Goal: Task Accomplishment & Management: Manage account settings

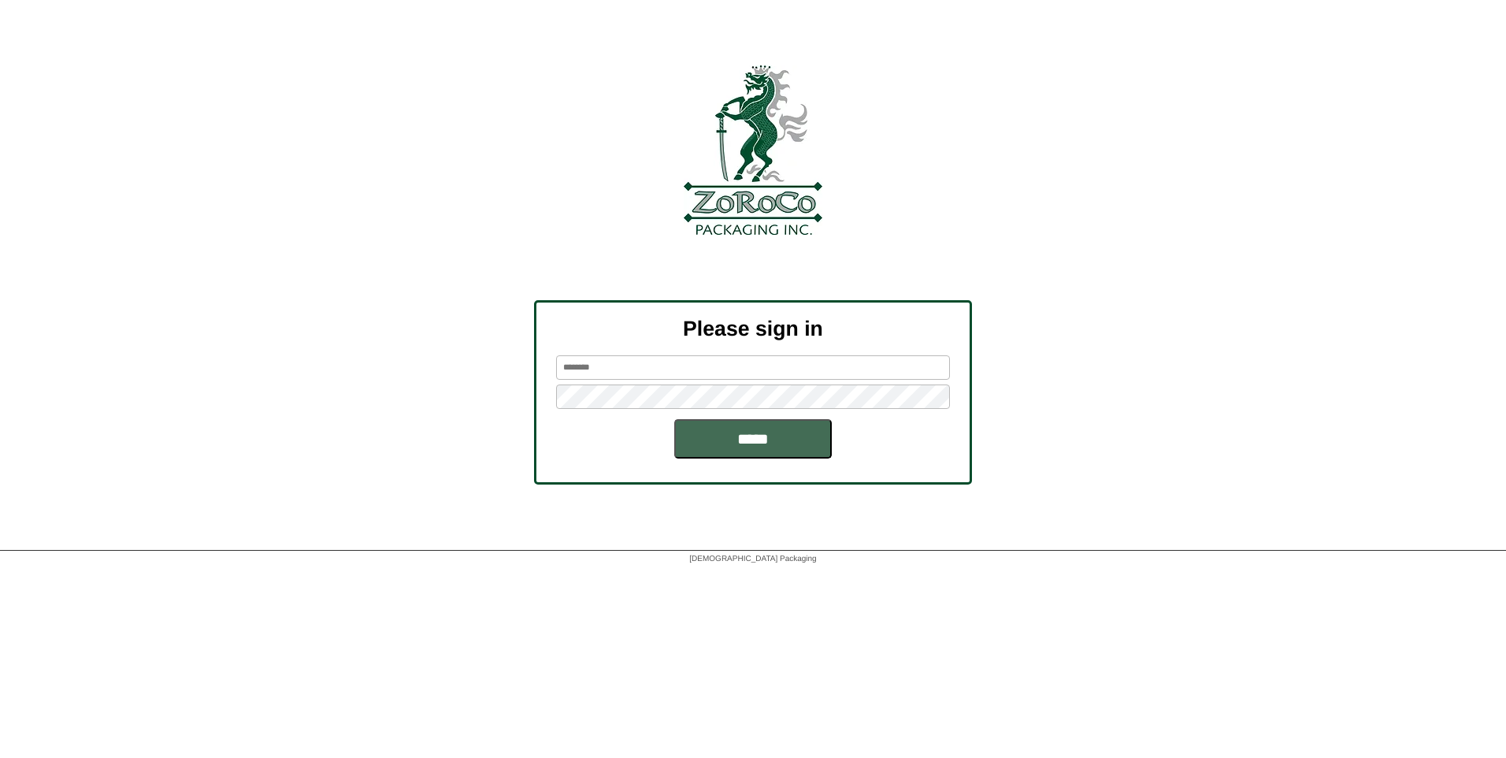
type input "*********"
click at [725, 435] on input "*****" at bounding box center [753, 438] width 158 height 39
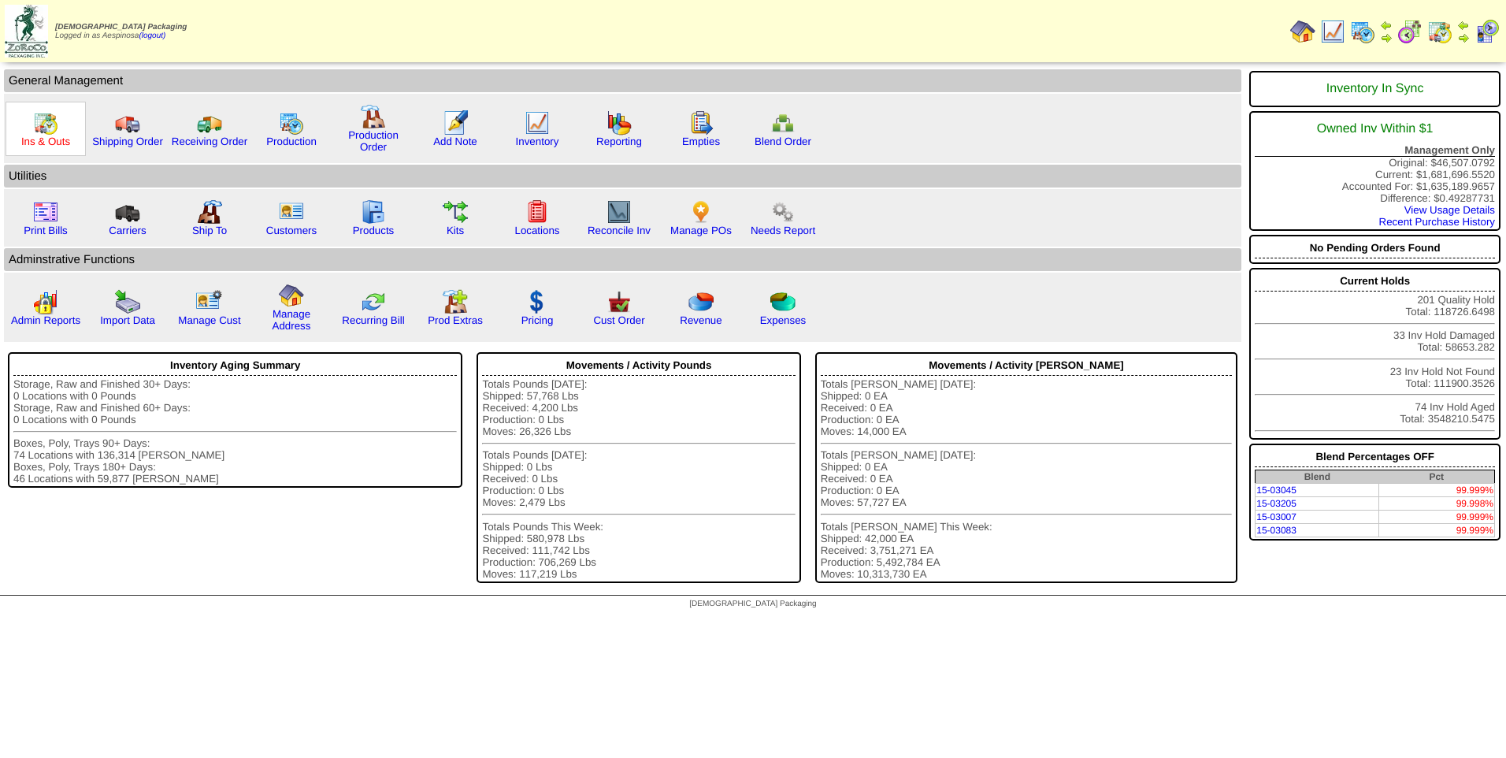
click at [35, 143] on link "Ins & Outs" at bounding box center [45, 141] width 49 height 12
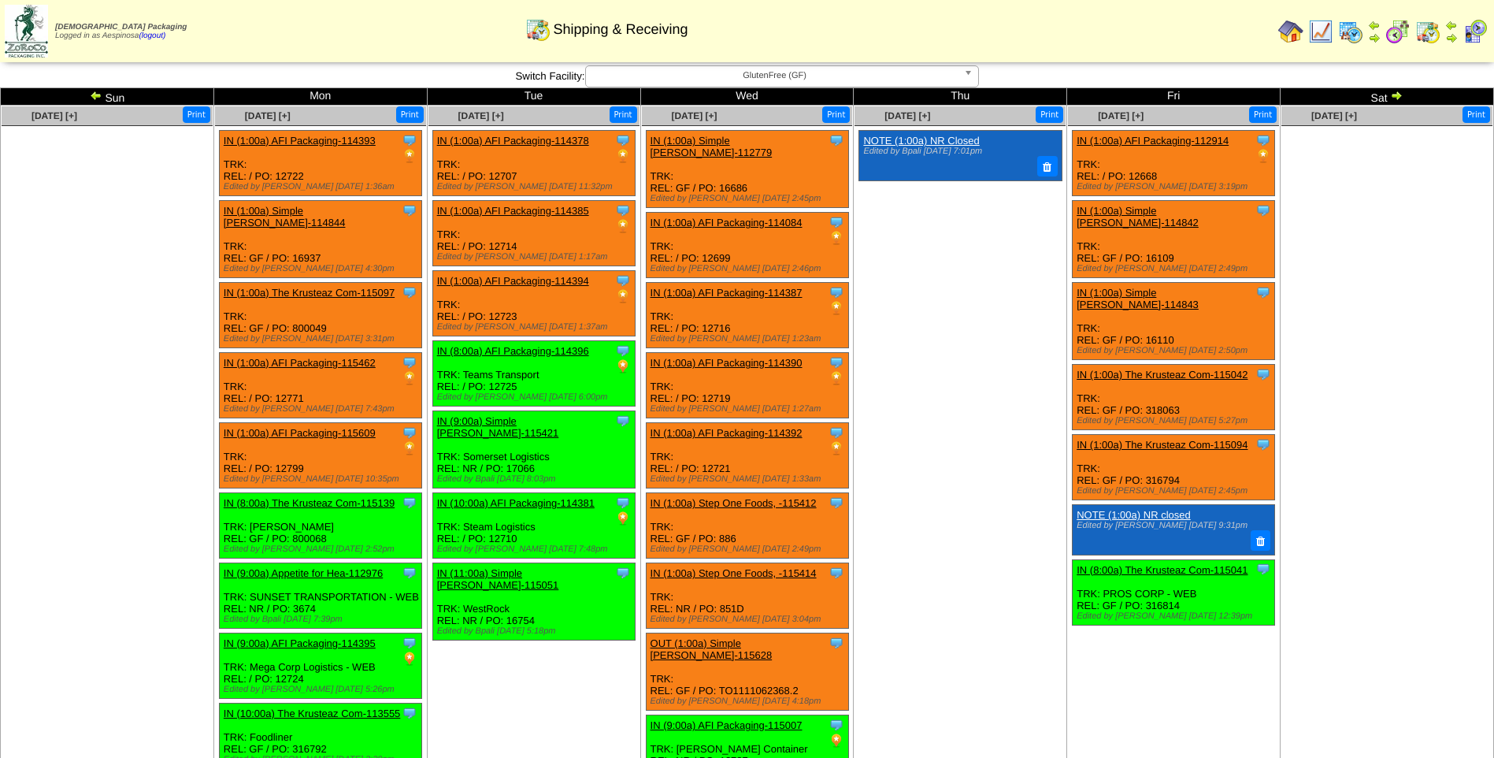
click at [895, 68] on div "Zoroco Packaging Logged in as Aespinosa (logout) Print All" at bounding box center [747, 34] width 1494 height 69
click at [893, 79] on span "GlutenFree (GF)" at bounding box center [775, 75] width 366 height 19
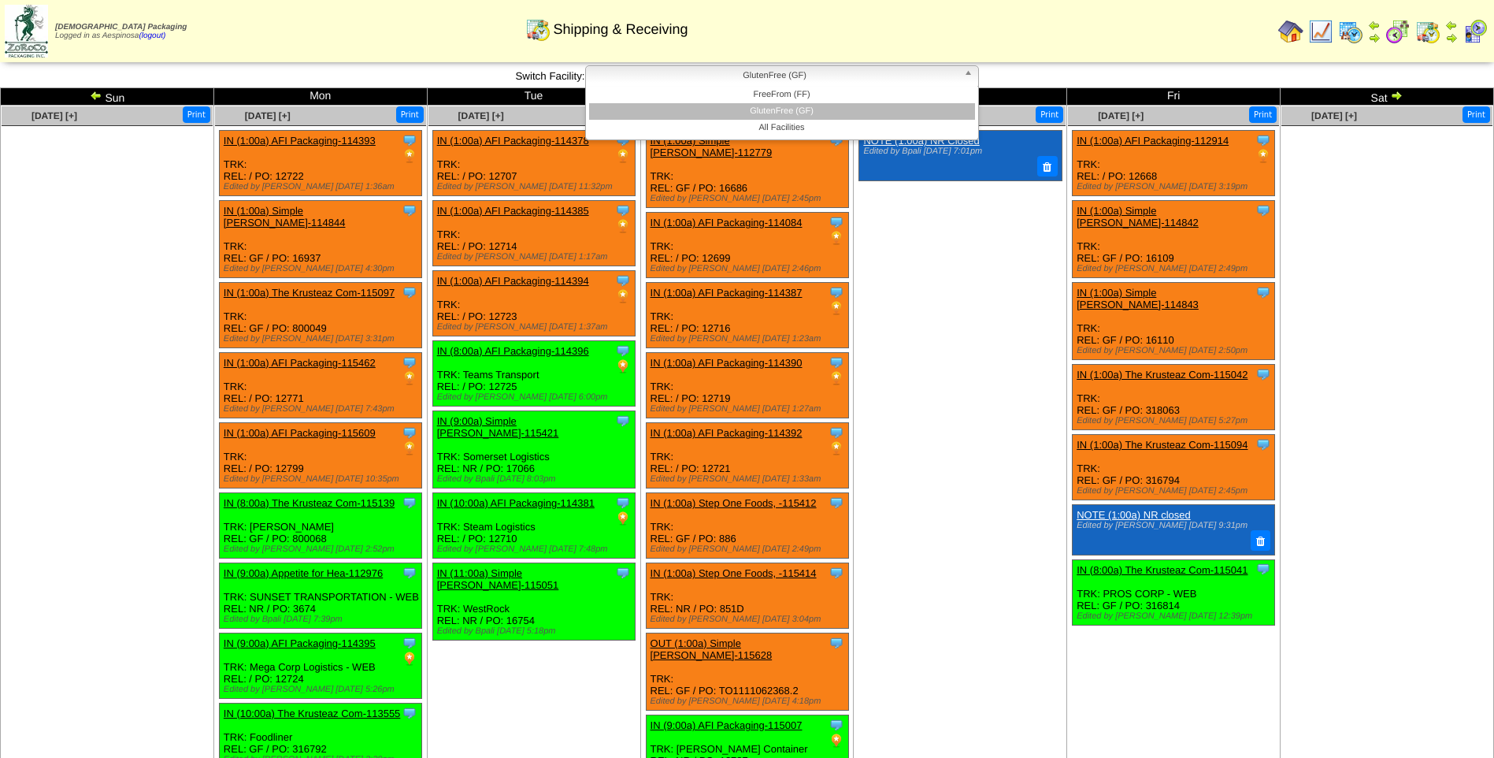
click at [893, 79] on span "GlutenFree (GF)" at bounding box center [775, 75] width 366 height 19
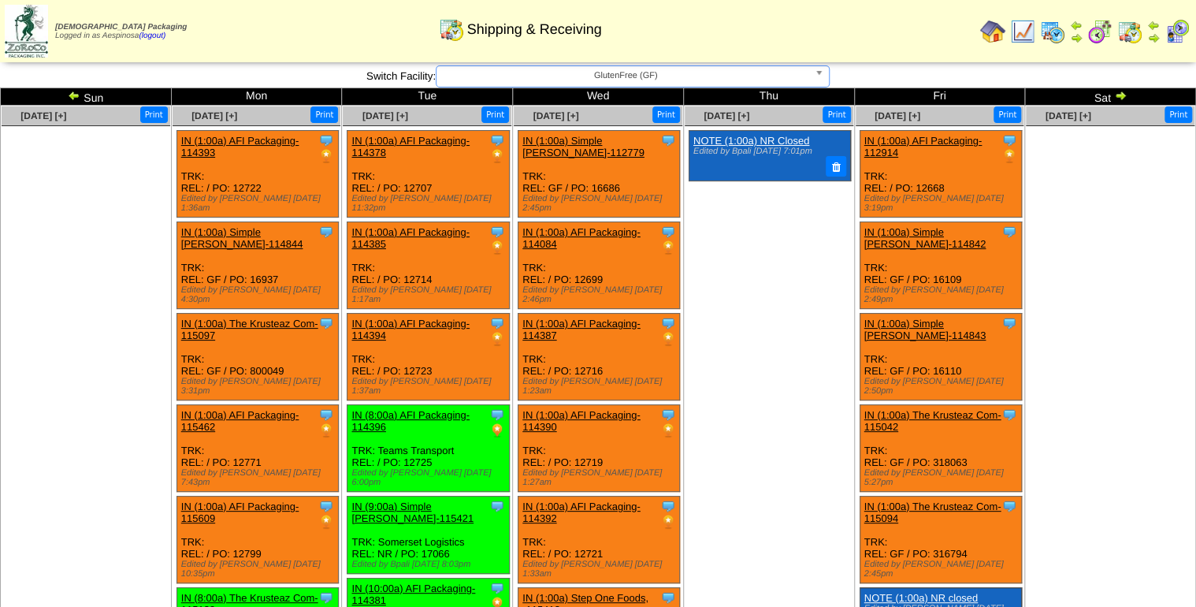
drag, startPoint x: 668, startPoint y: 349, endPoint x: 417, endPoint y: 218, distance: 282.6
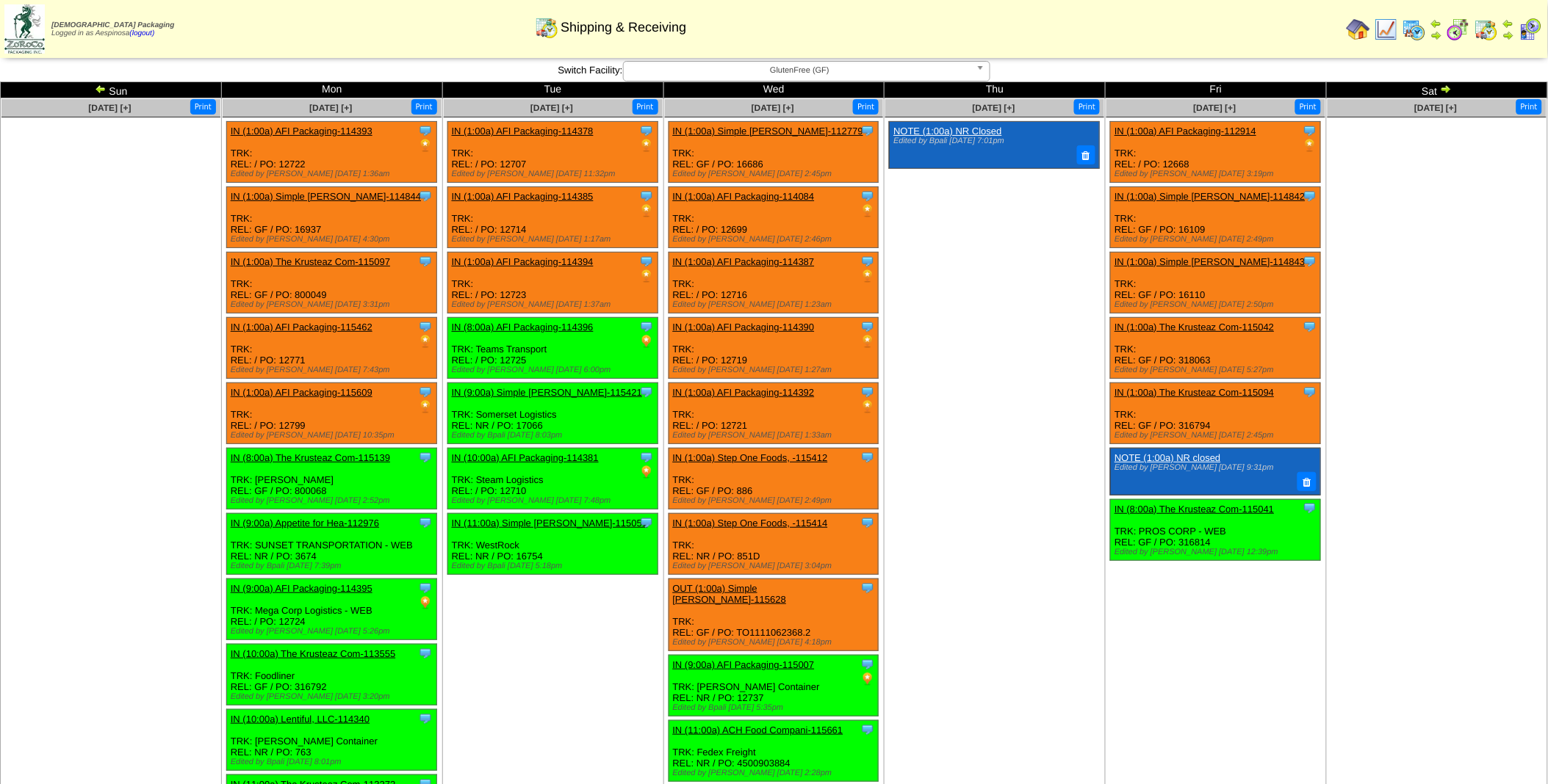
click at [974, 528] on td "[DATE] [+] Print Clone Item NOTE (1:00a) NR Closed Edited by Bpali [DATE] 7:01pm" at bounding box center [994, 601] width 221 height 1005
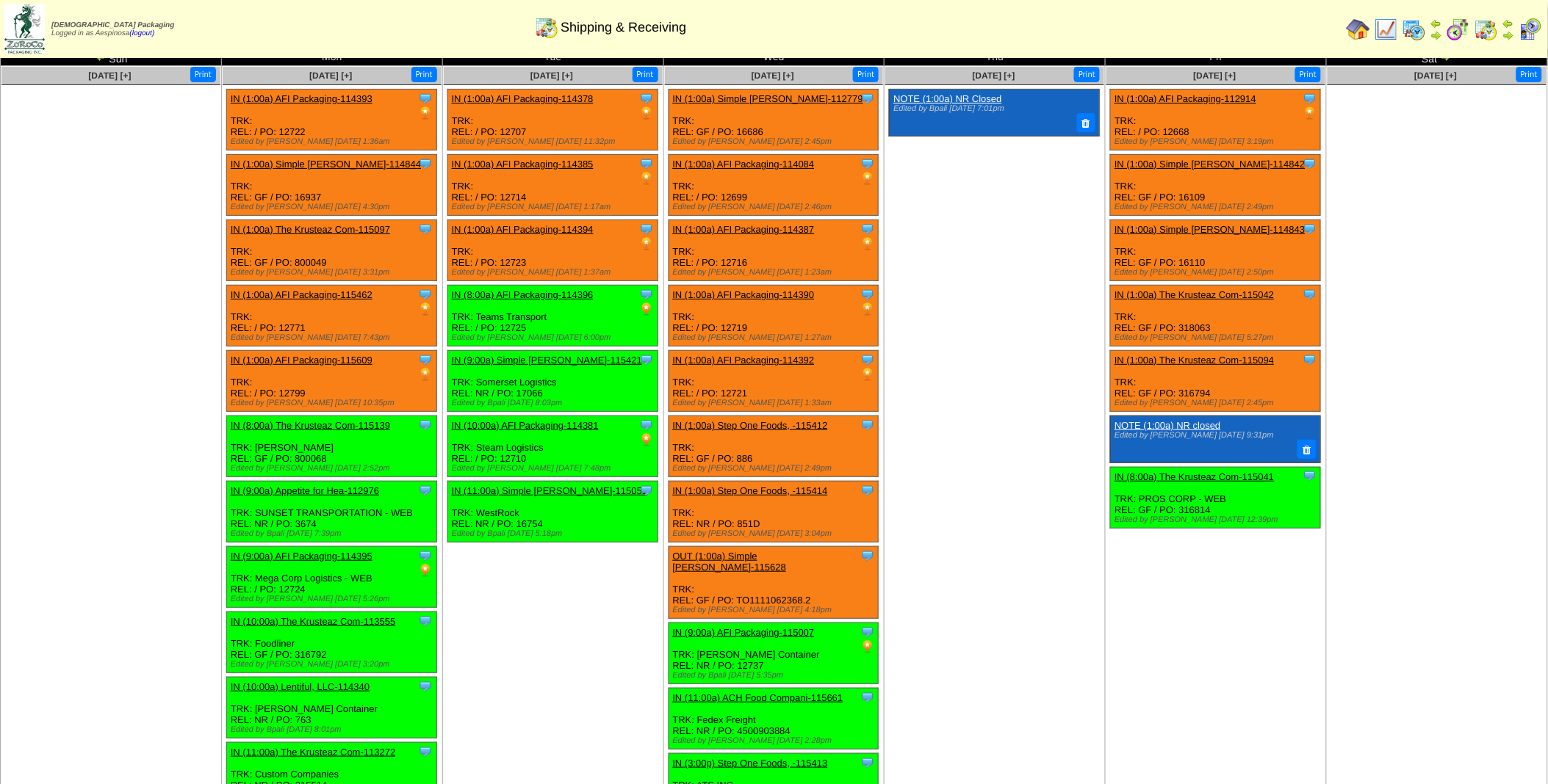
click at [1403, 30] on img at bounding box center [1529, 29] width 23 height 23
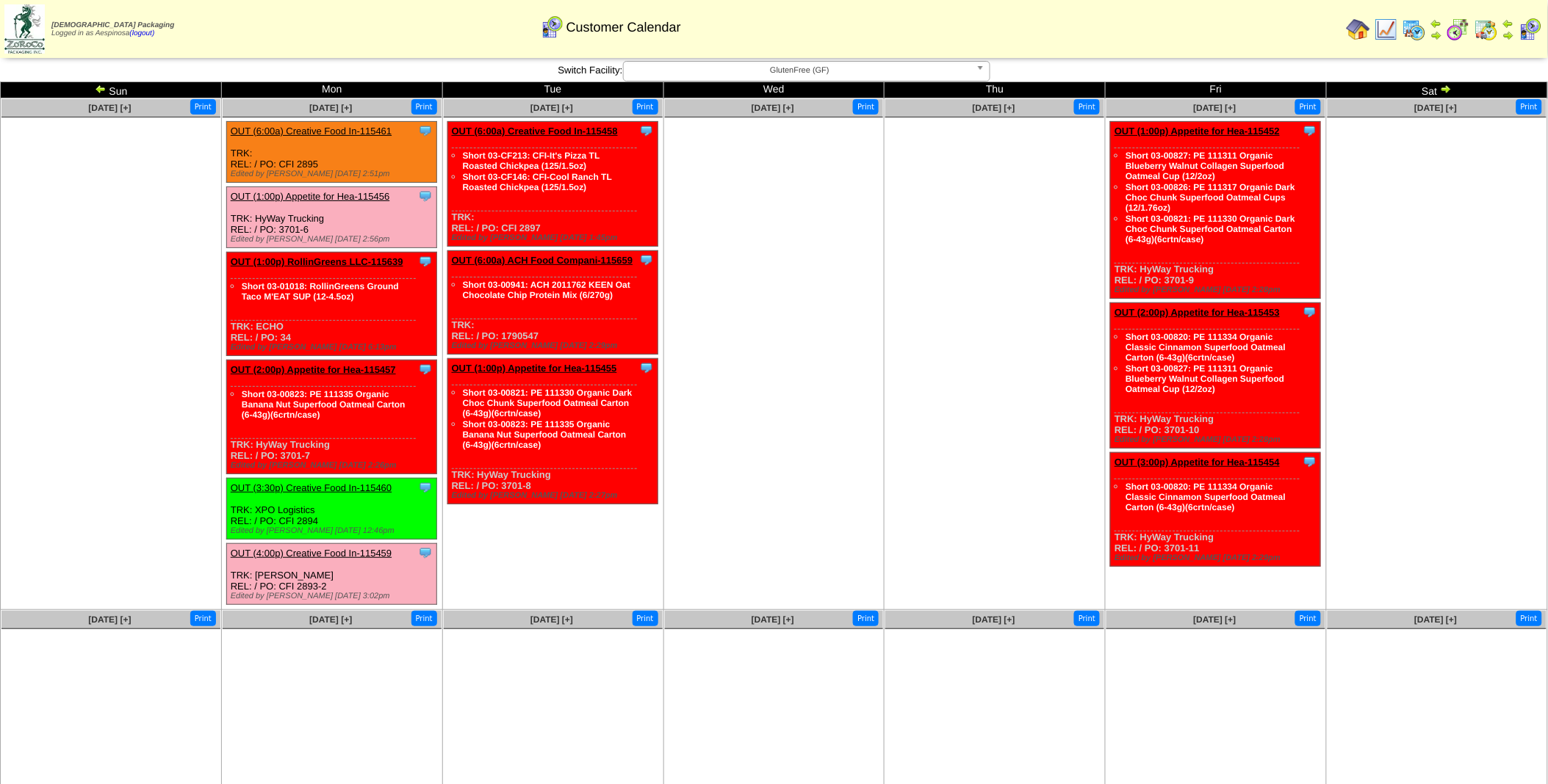
click at [1419, 33] on img at bounding box center [1414, 29] width 23 height 23
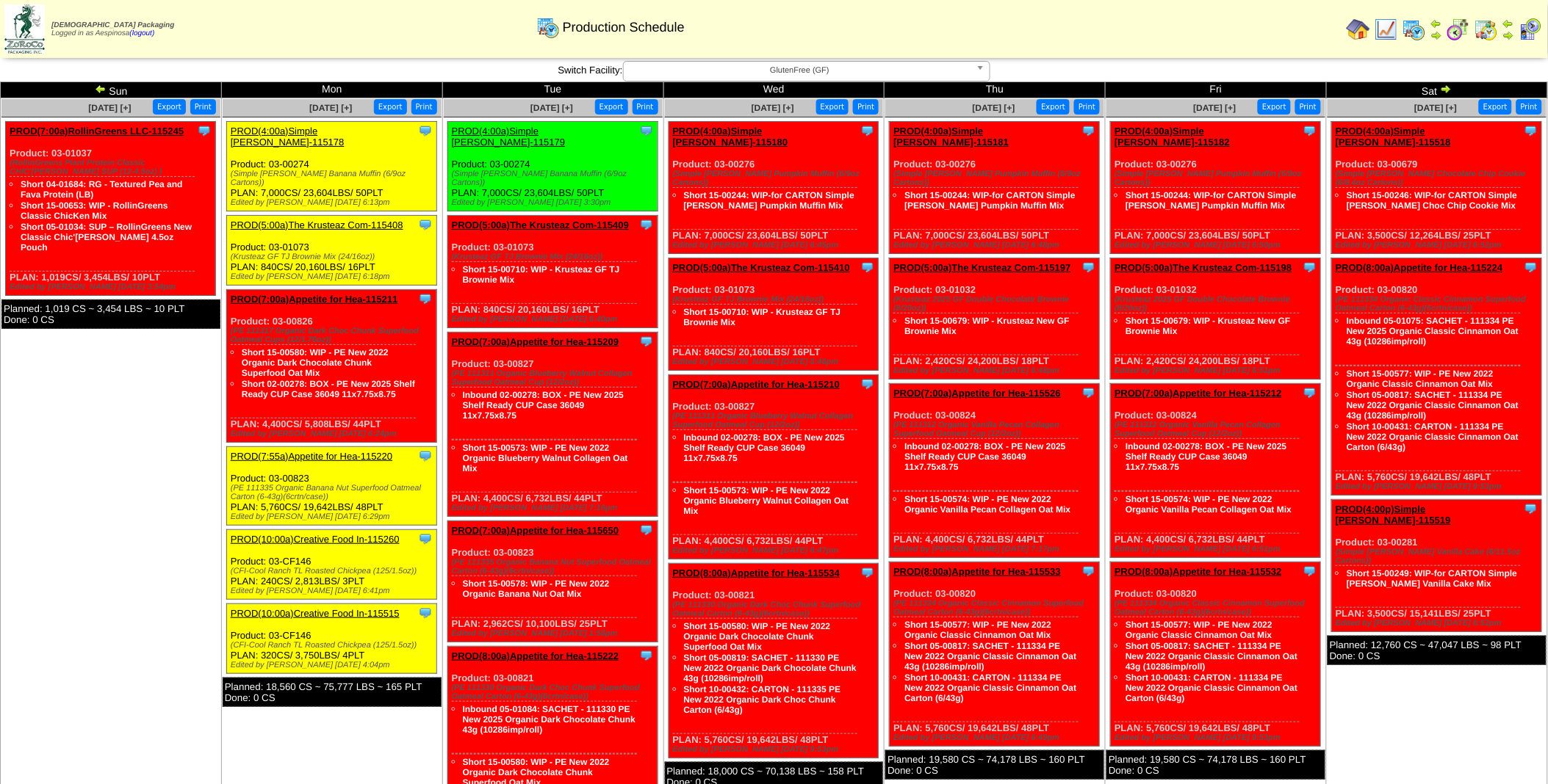
click at [1477, 750] on td "Aug 23 [+] Print Export Clone Item PROD(4:00a)Simple Mills-115518 Simple Mills …" at bounding box center [1437, 572] width 221 height 947
click at [1486, 30] on img at bounding box center [1486, 29] width 23 height 23
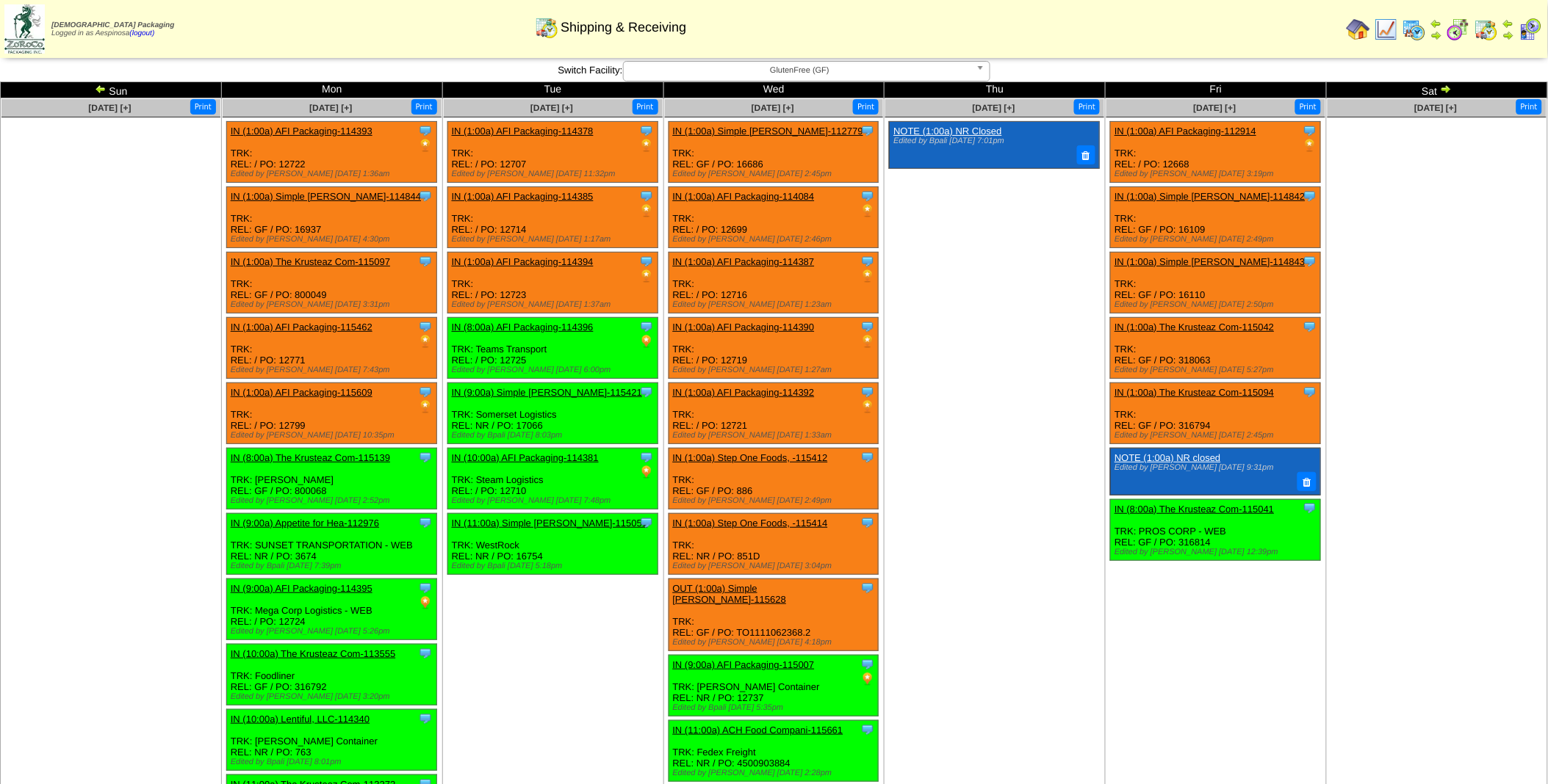
scroll to position [539, 0]
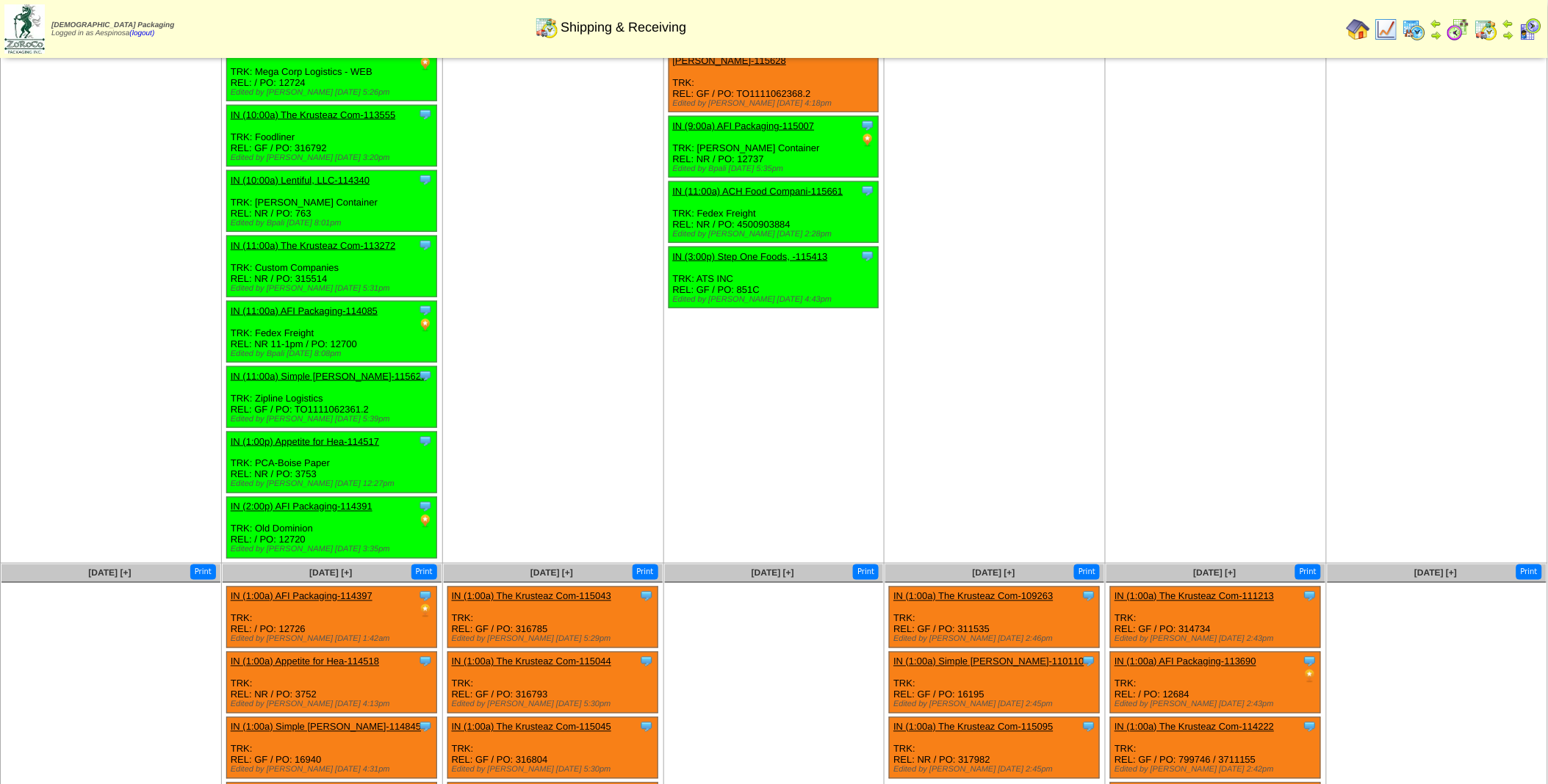
click at [1029, 341] on td "[DATE] [+] Print Clone Item NOTE (1:00a) NR Closed Edited by Bpali [DATE] 7:01pm" at bounding box center [994, 62] width 221 height 1005
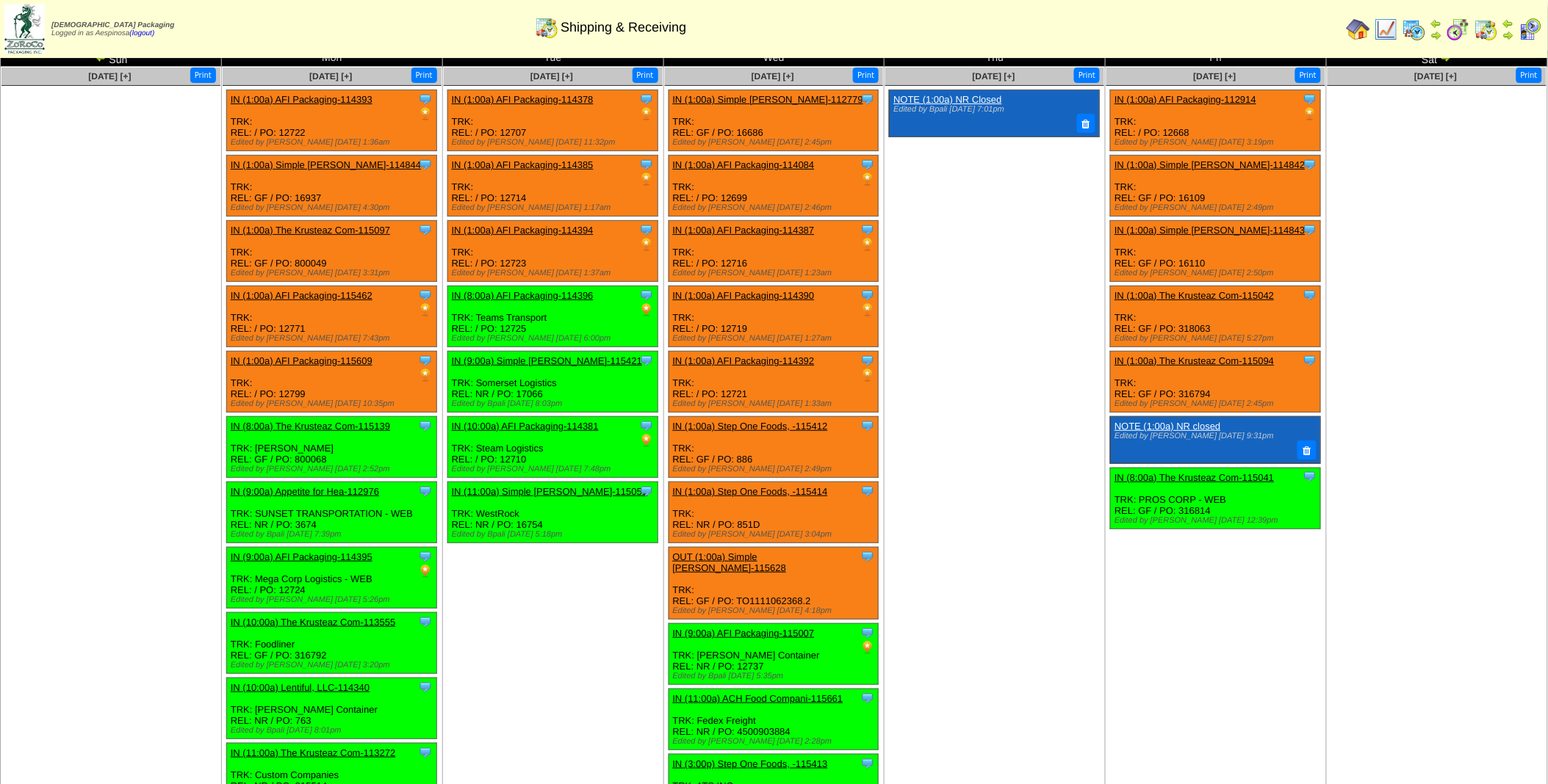
scroll to position [0, 0]
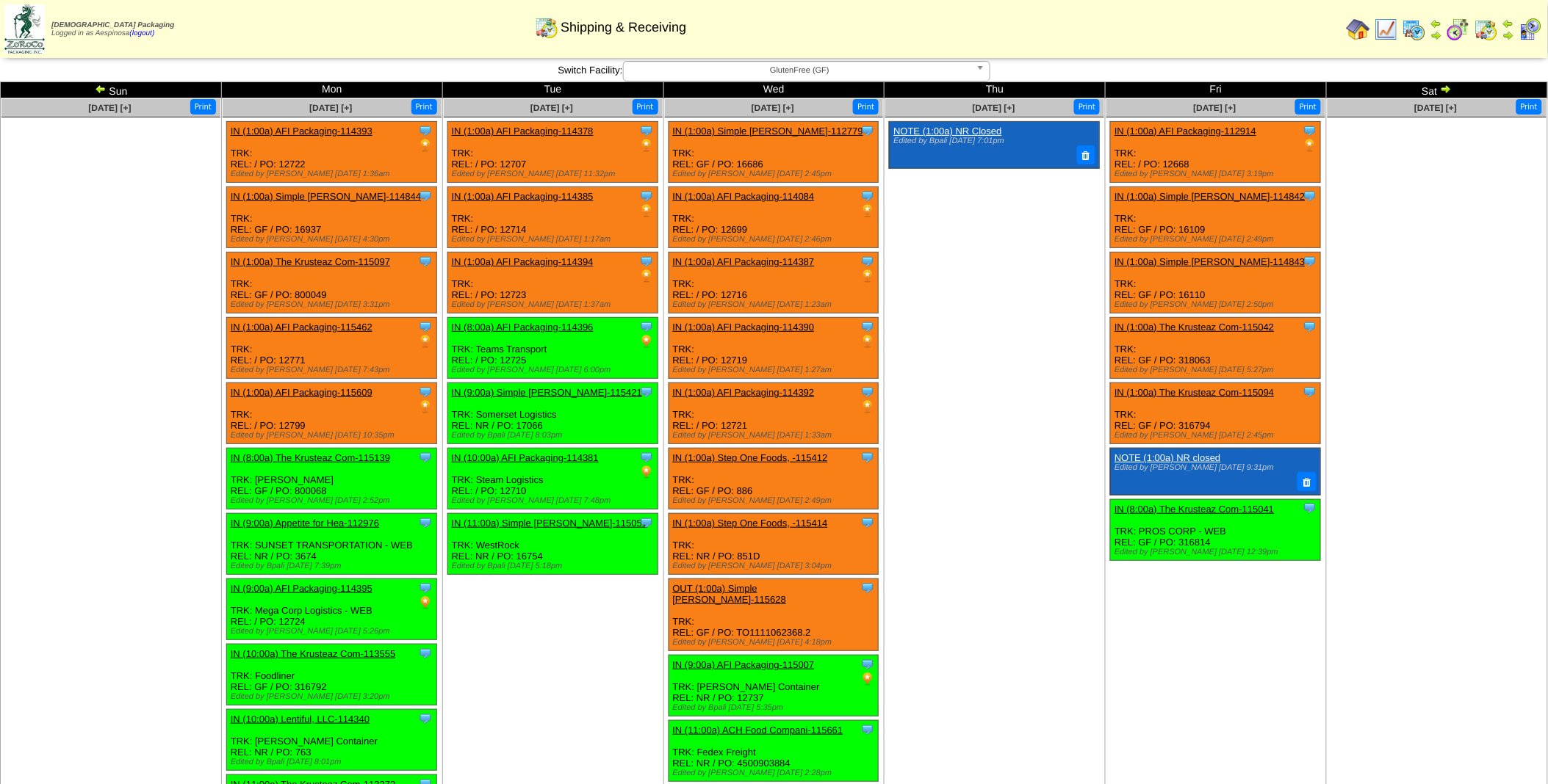
click at [1445, 91] on img at bounding box center [1445, 89] width 12 height 12
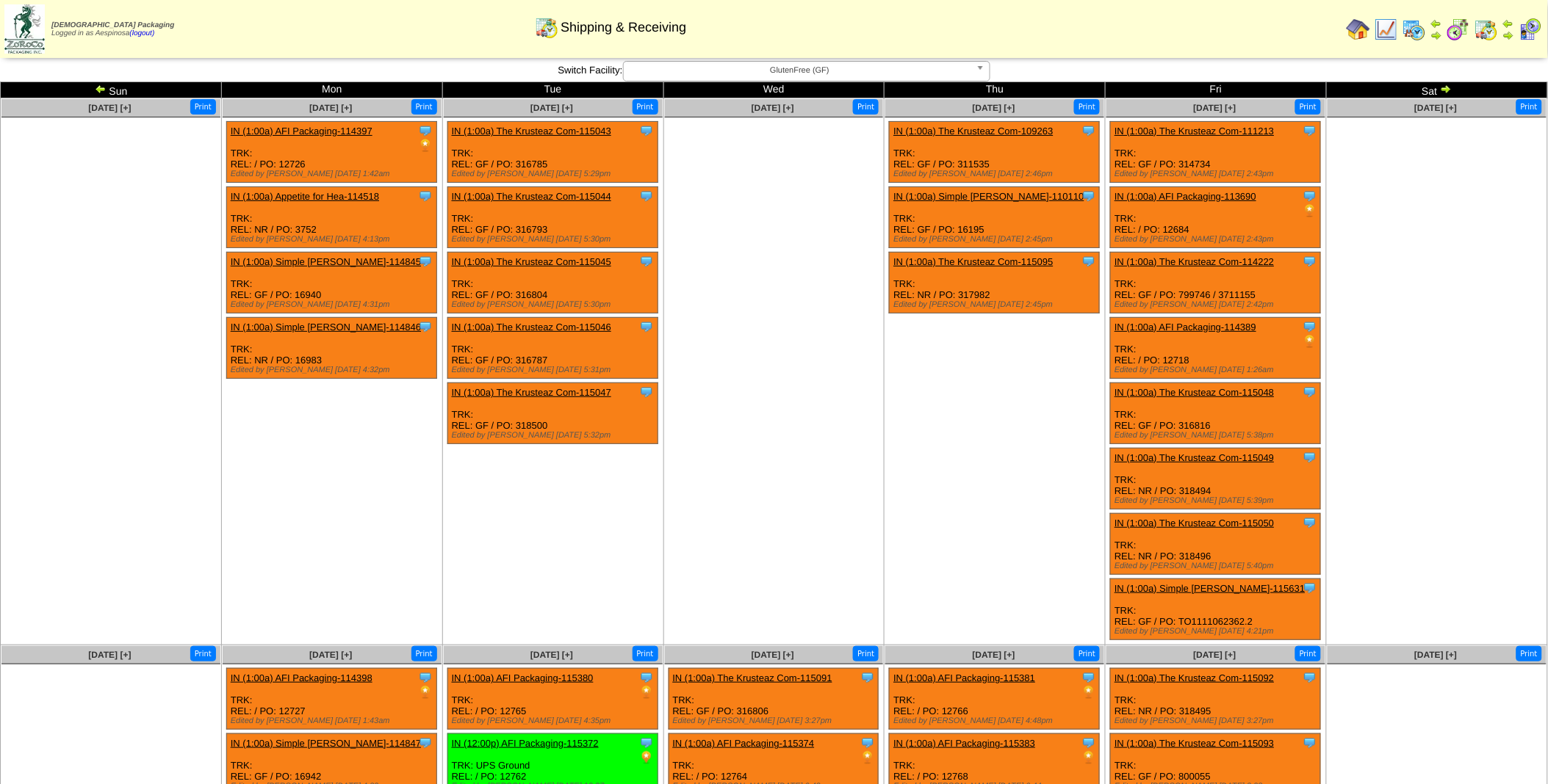
click at [1440, 89] on td "Sat" at bounding box center [1437, 89] width 221 height 16
click at [1444, 89] on img at bounding box center [1445, 89] width 12 height 12
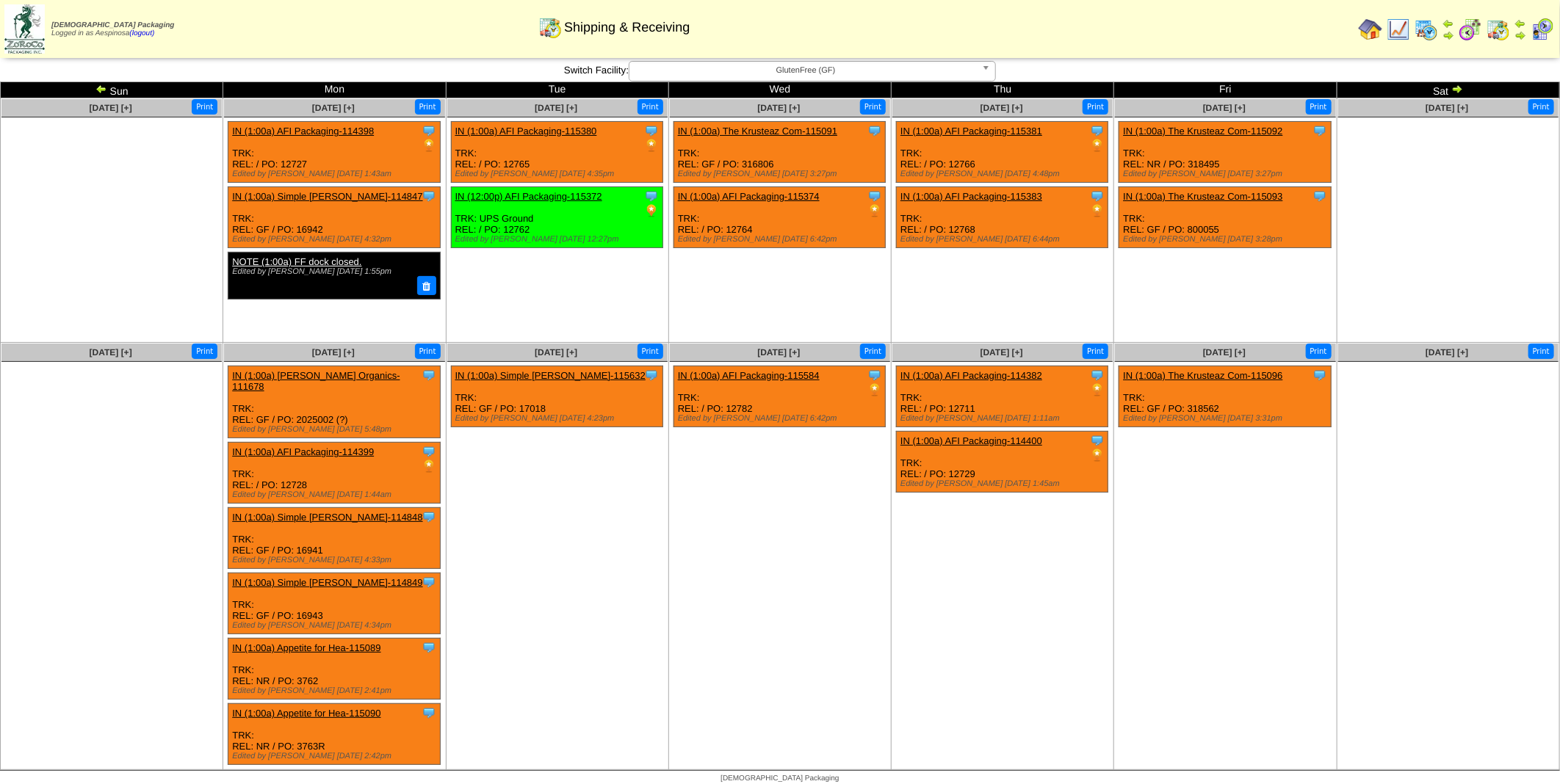
click at [1456, 90] on img at bounding box center [1457, 89] width 12 height 12
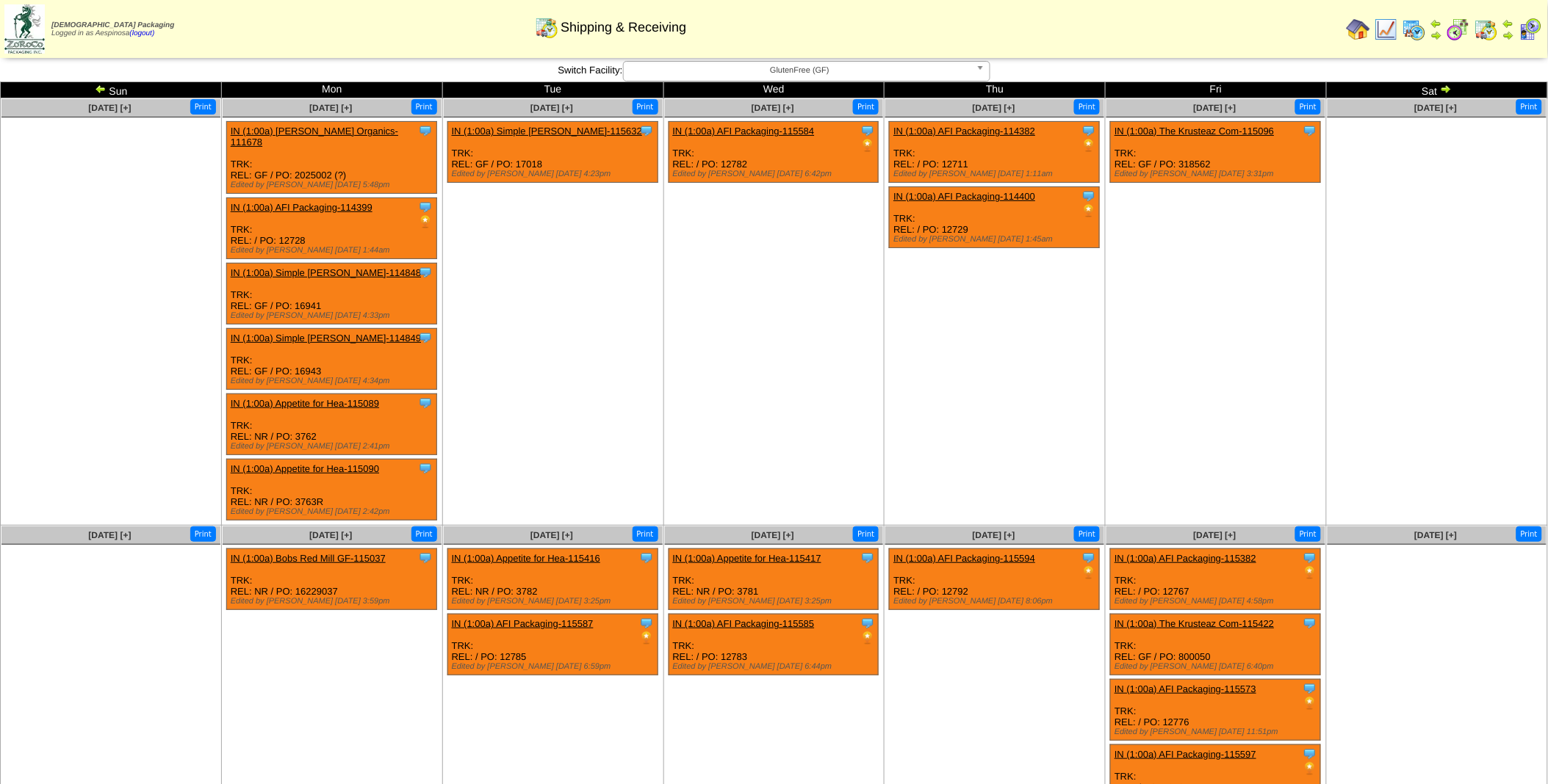
click at [99, 87] on img at bounding box center [101, 89] width 12 height 12
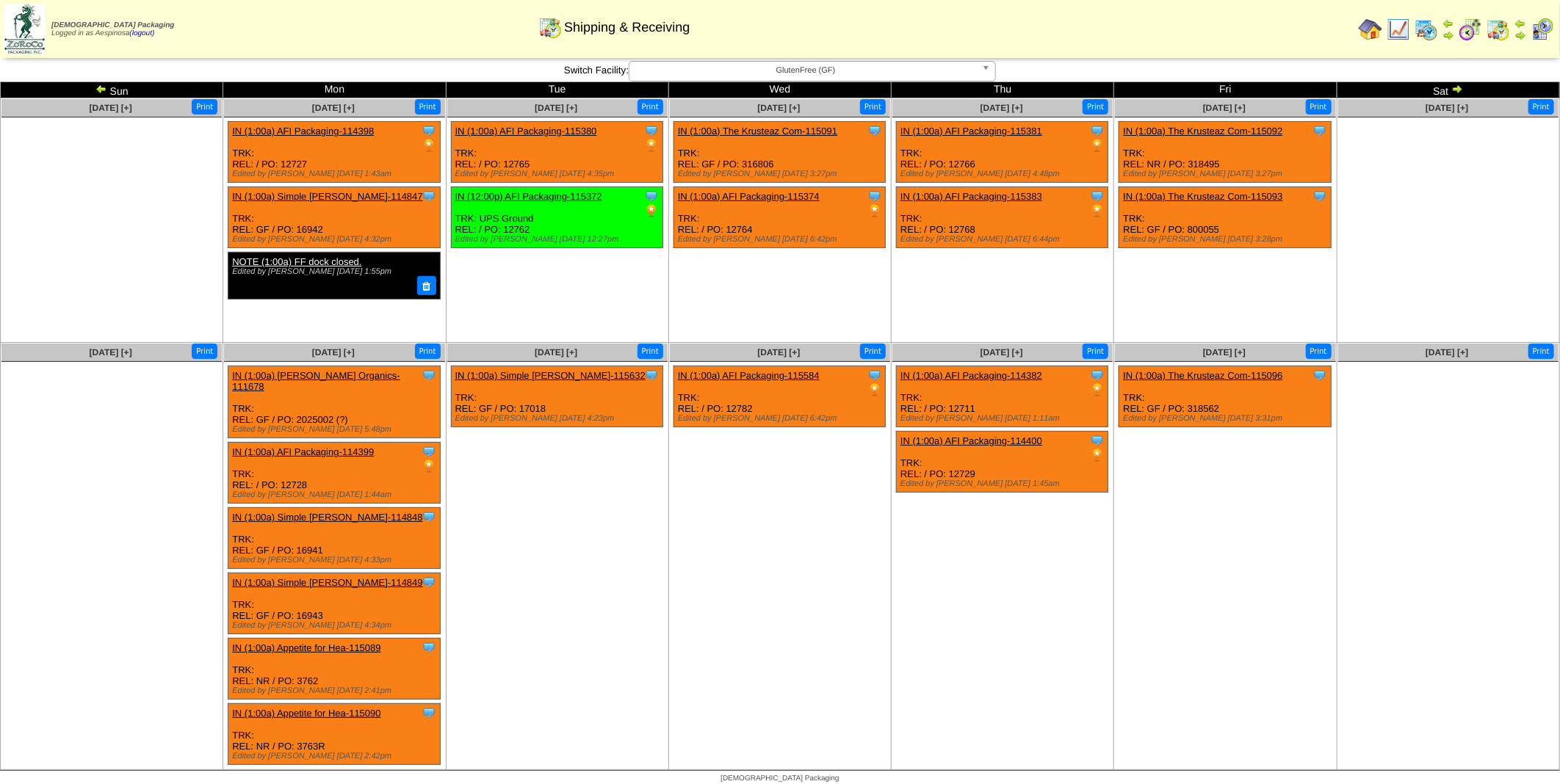
click at [103, 90] on img at bounding box center [101, 89] width 12 height 12
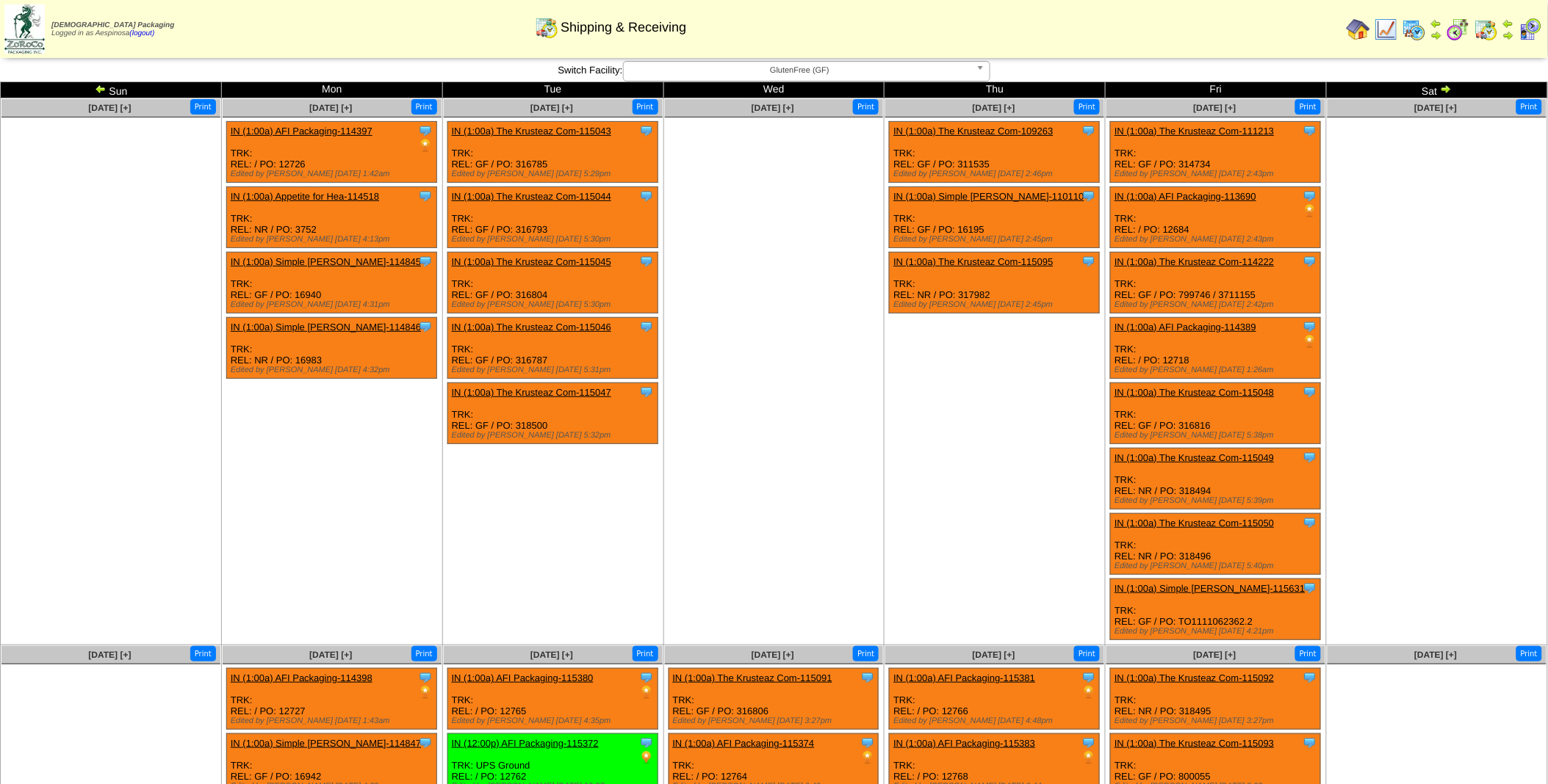
click at [103, 90] on img at bounding box center [101, 89] width 12 height 12
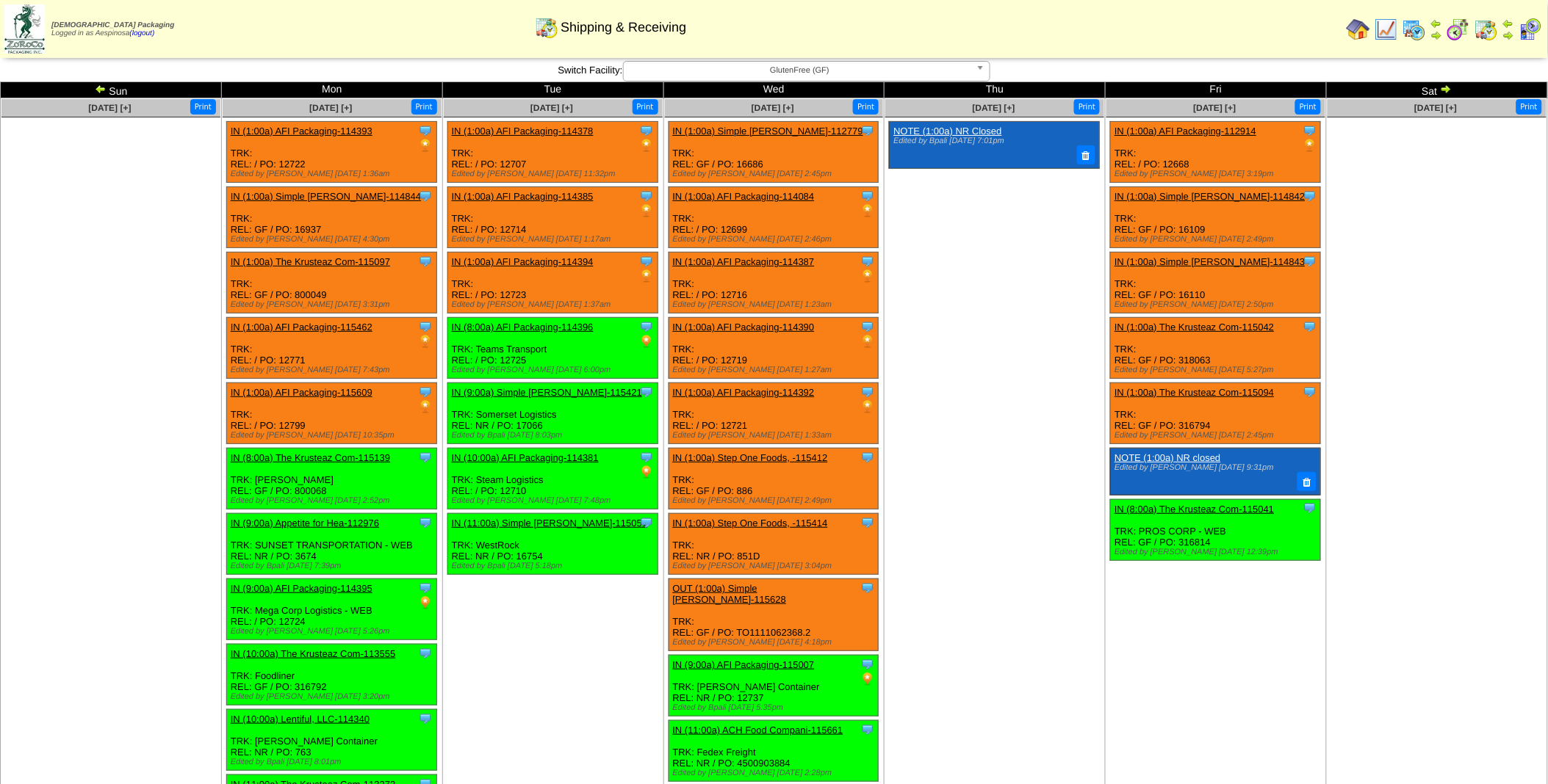
click at [1448, 90] on img at bounding box center [1445, 89] width 12 height 12
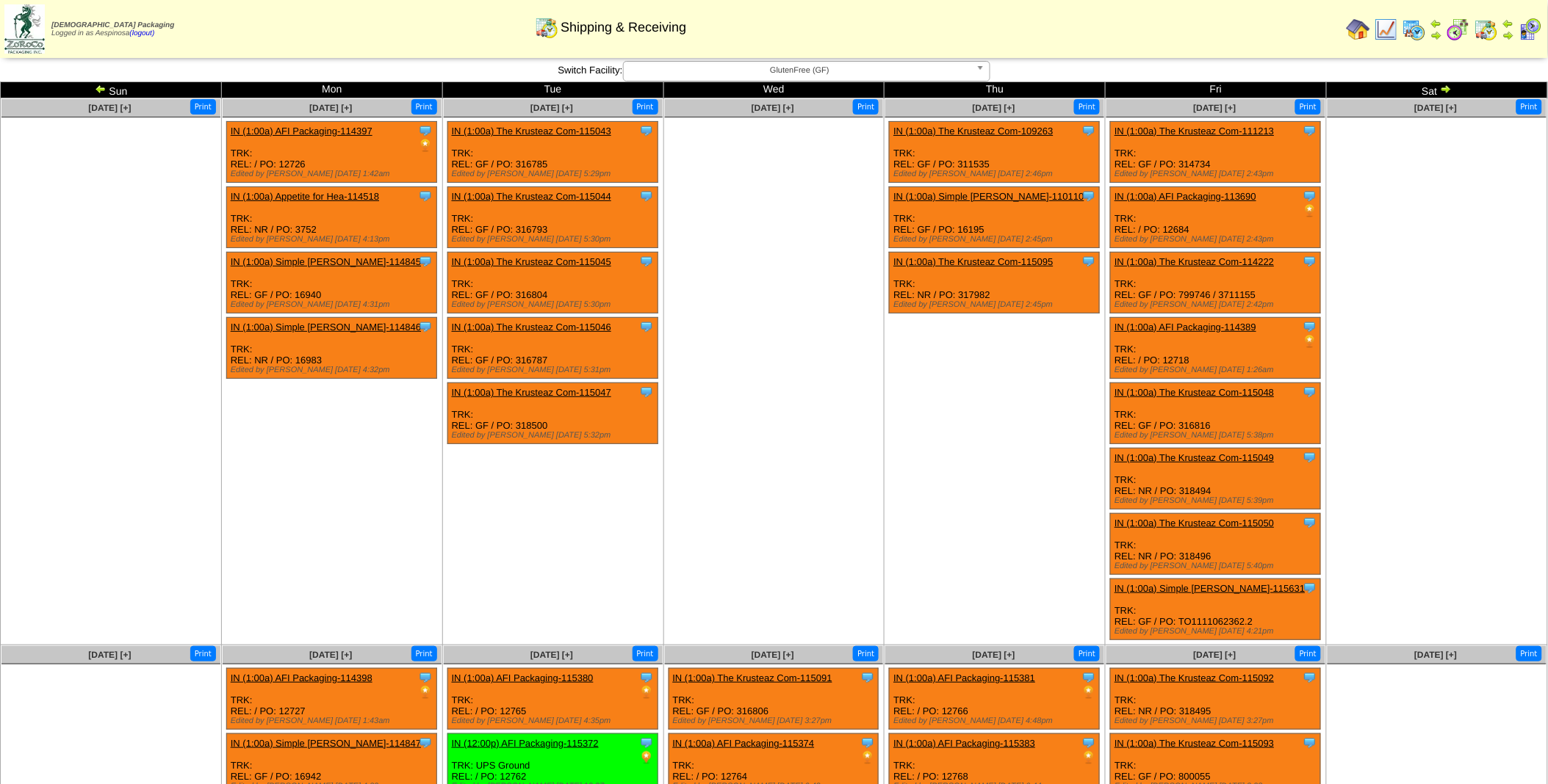
click at [744, 287] on ul at bounding box center [774, 227] width 219 height 220
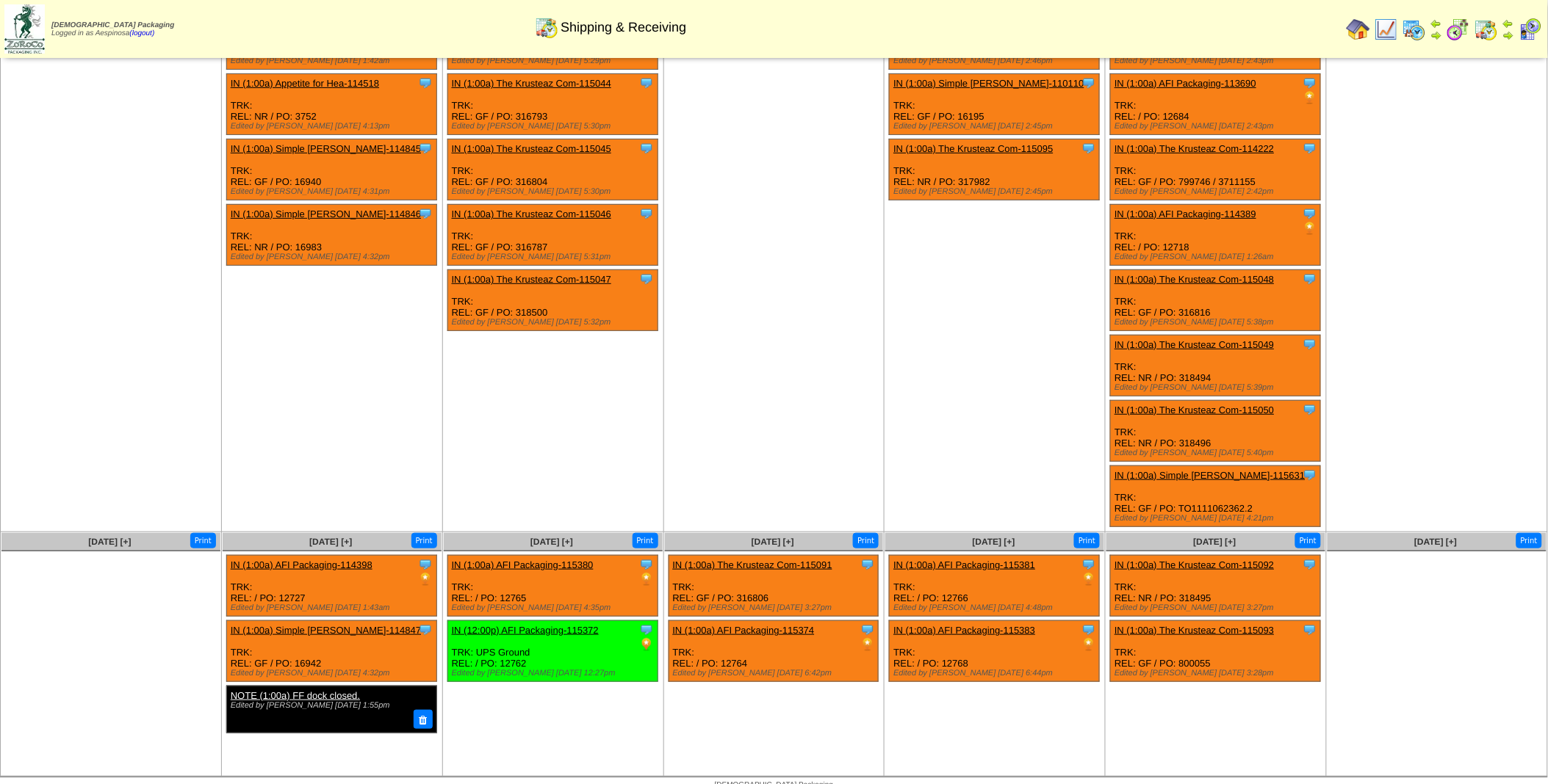
scroll to position [116, 0]
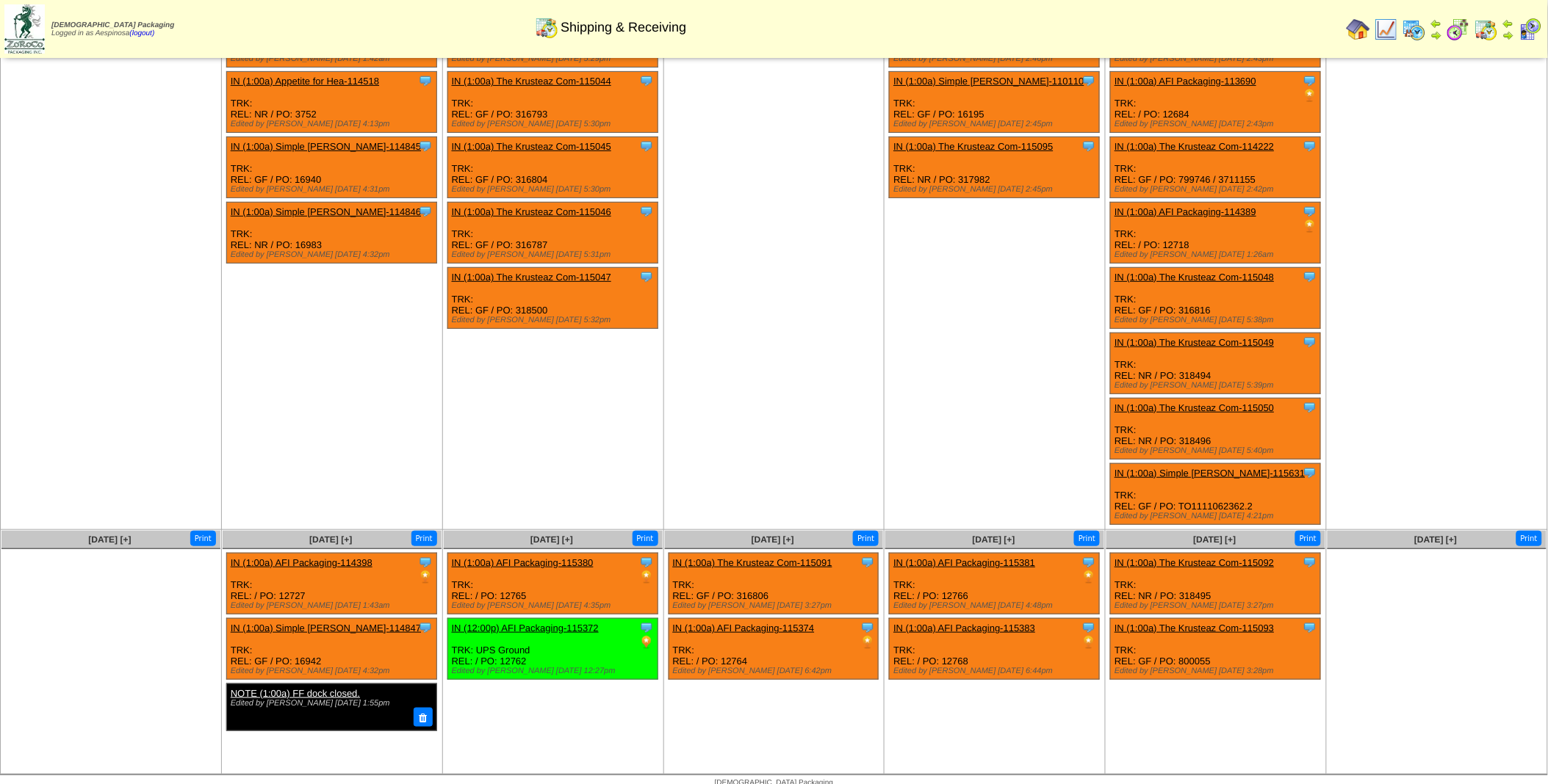
click at [792, 271] on td "Aug 27 [+] Print" at bounding box center [773, 256] width 221 height 547
click at [692, 408] on td "Aug 27 [+] Print" at bounding box center [773, 256] width 221 height 547
click at [1400, 201] on ul at bounding box center [1436, 112] width 219 height 220
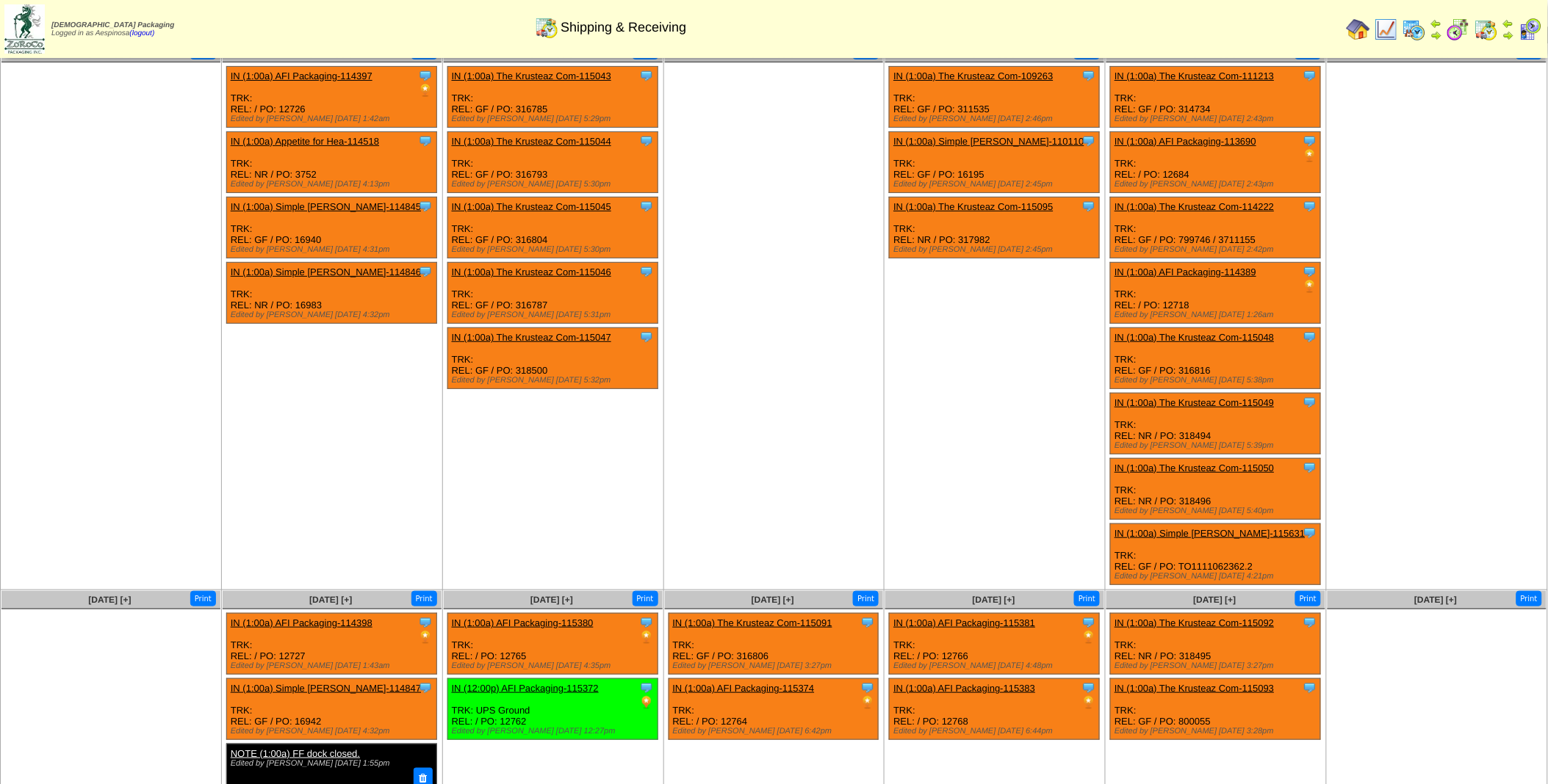
scroll to position [0, 0]
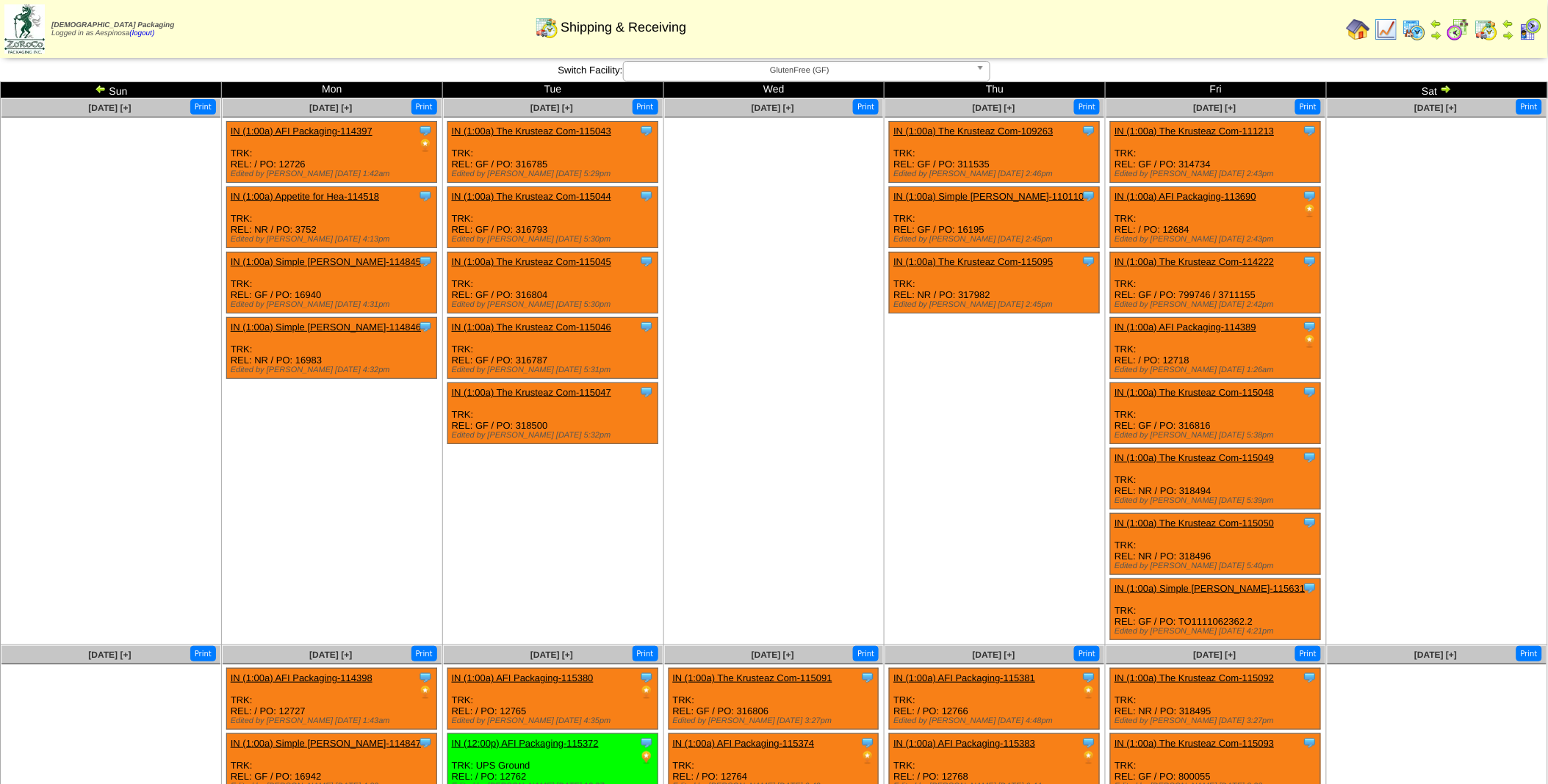
click at [103, 89] on img at bounding box center [101, 89] width 12 height 12
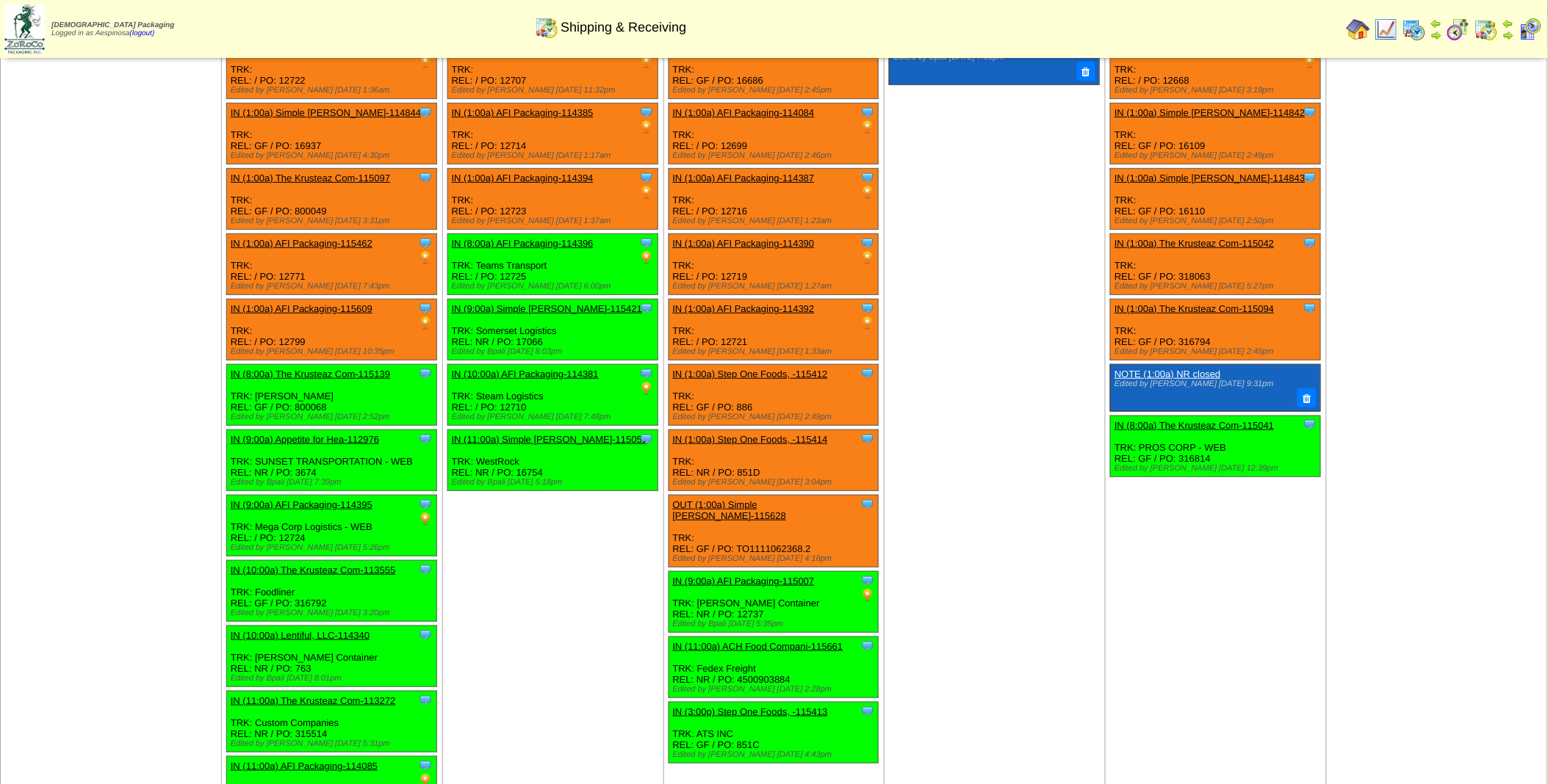
scroll to position [163, 0]
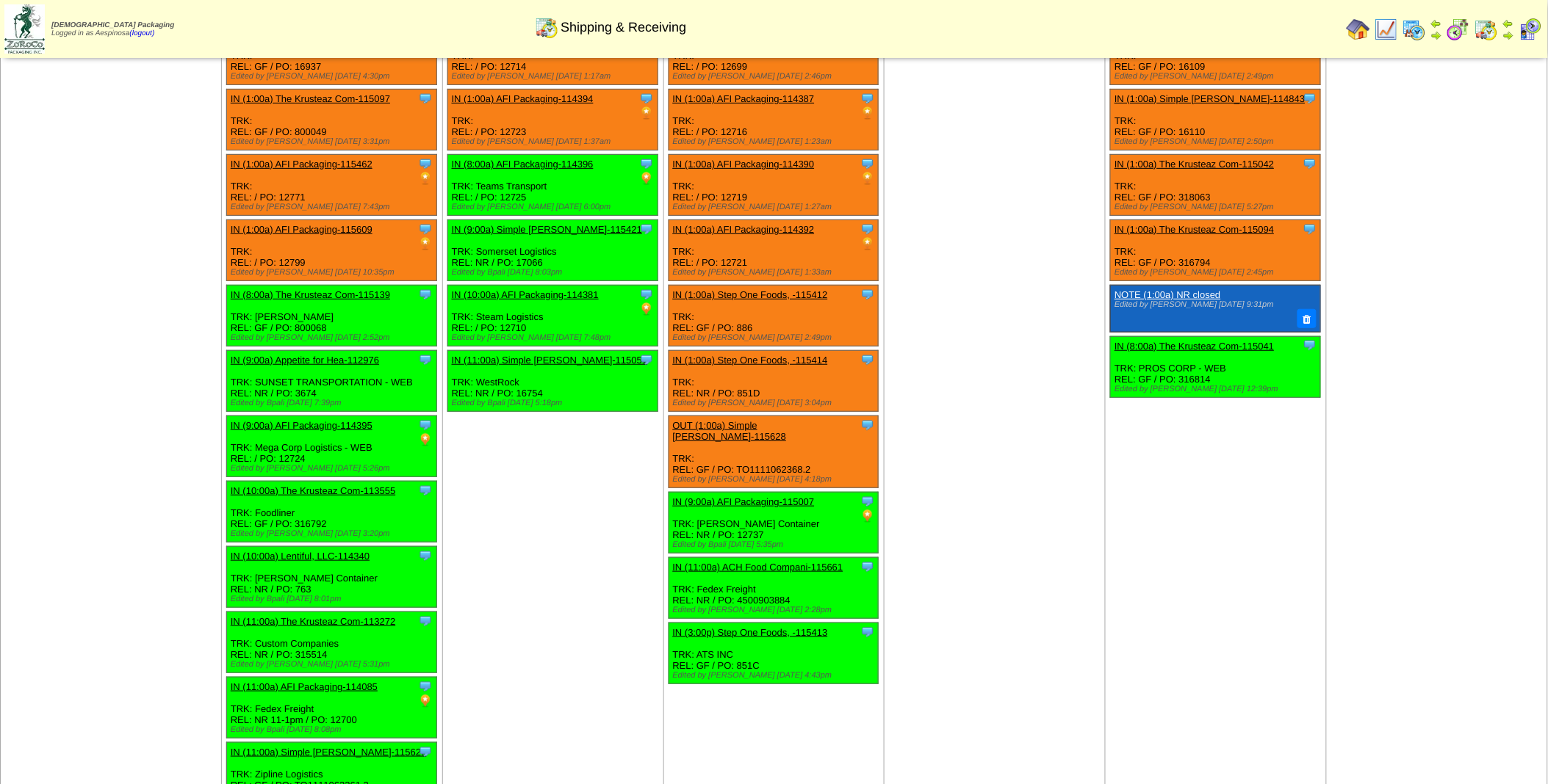
click at [1531, 32] on img at bounding box center [1529, 29] width 23 height 23
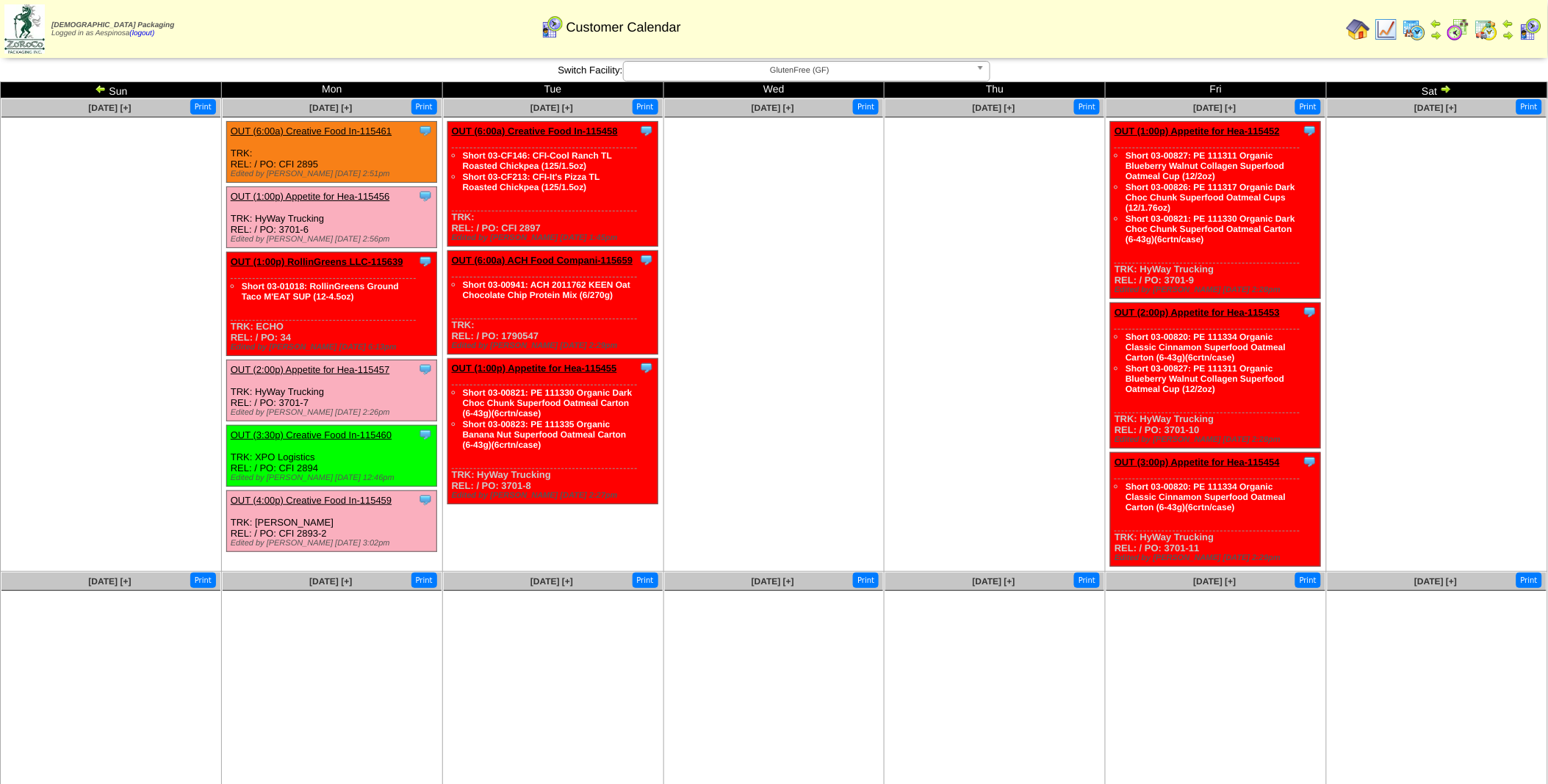
click at [1421, 169] on ul at bounding box center [1436, 227] width 219 height 220
click at [1420, 28] on img at bounding box center [1414, 29] width 23 height 23
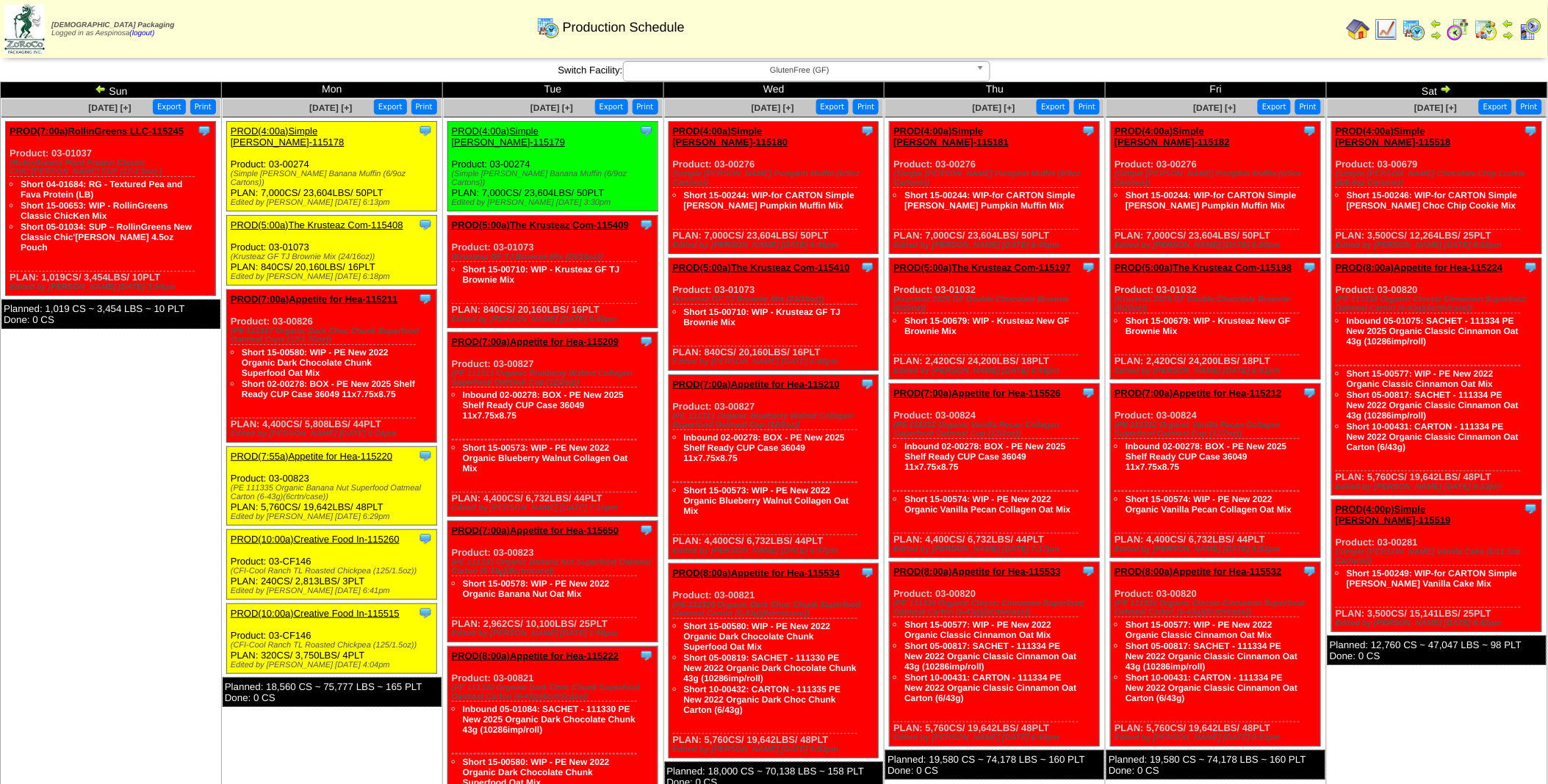
click at [115, 408] on td "Aug 17 [+] Print Export Clone Item PROD(7:00a)RollinGreens LLC-115245 RollinGre…" at bounding box center [111, 572] width 221 height 947
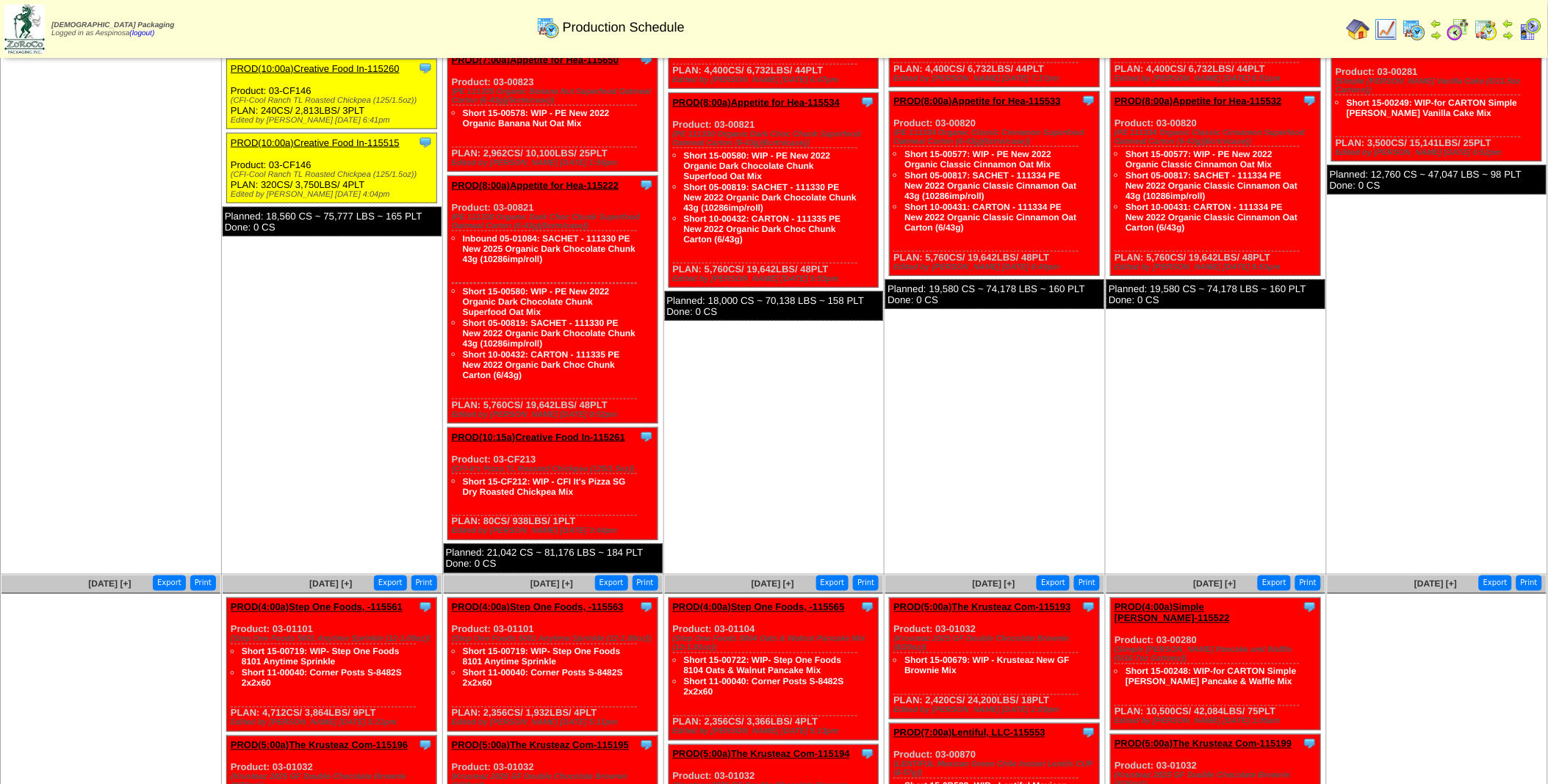
scroll to position [354, 0]
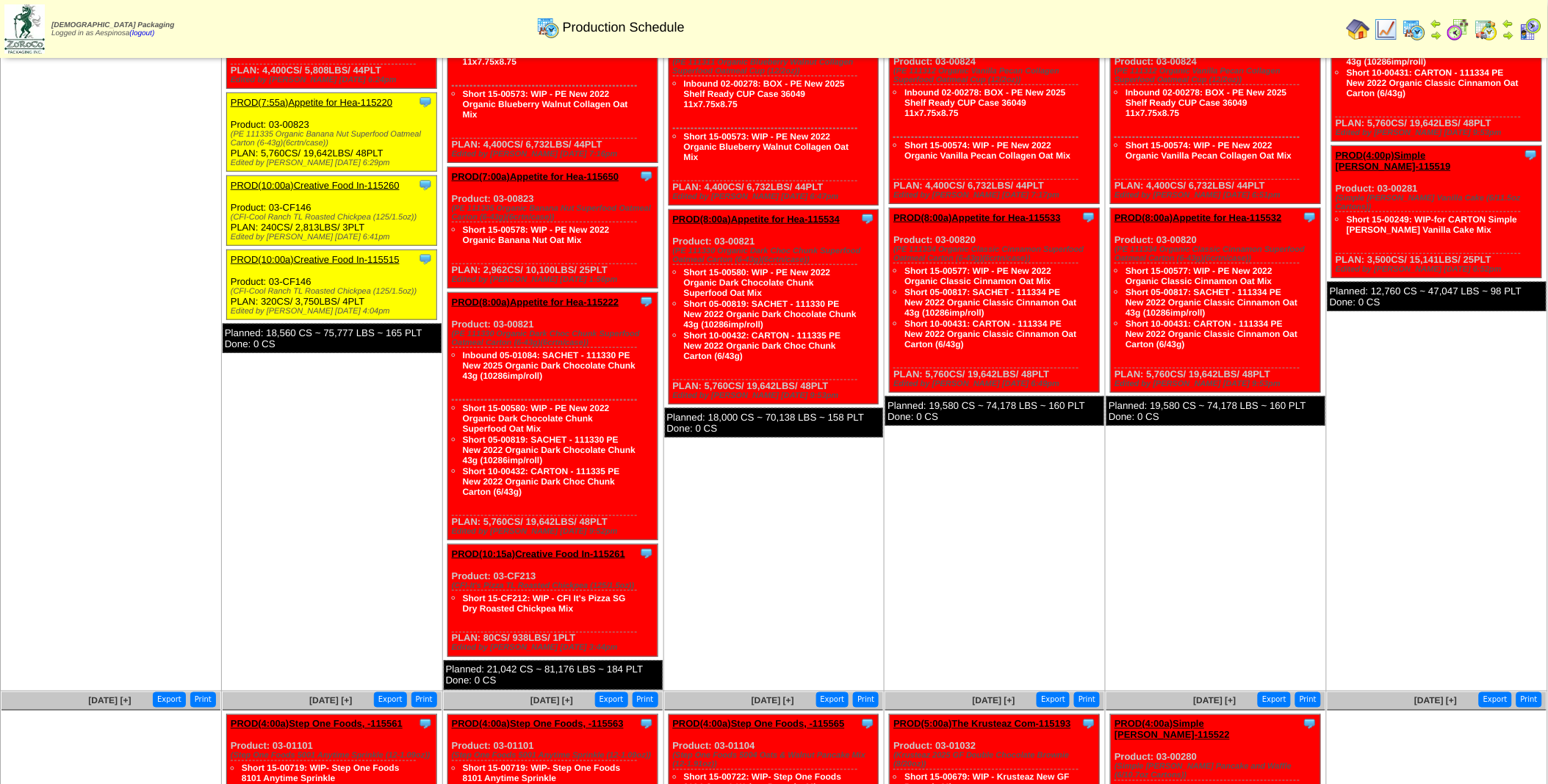
click at [1417, 23] on img at bounding box center [1414, 29] width 23 height 23
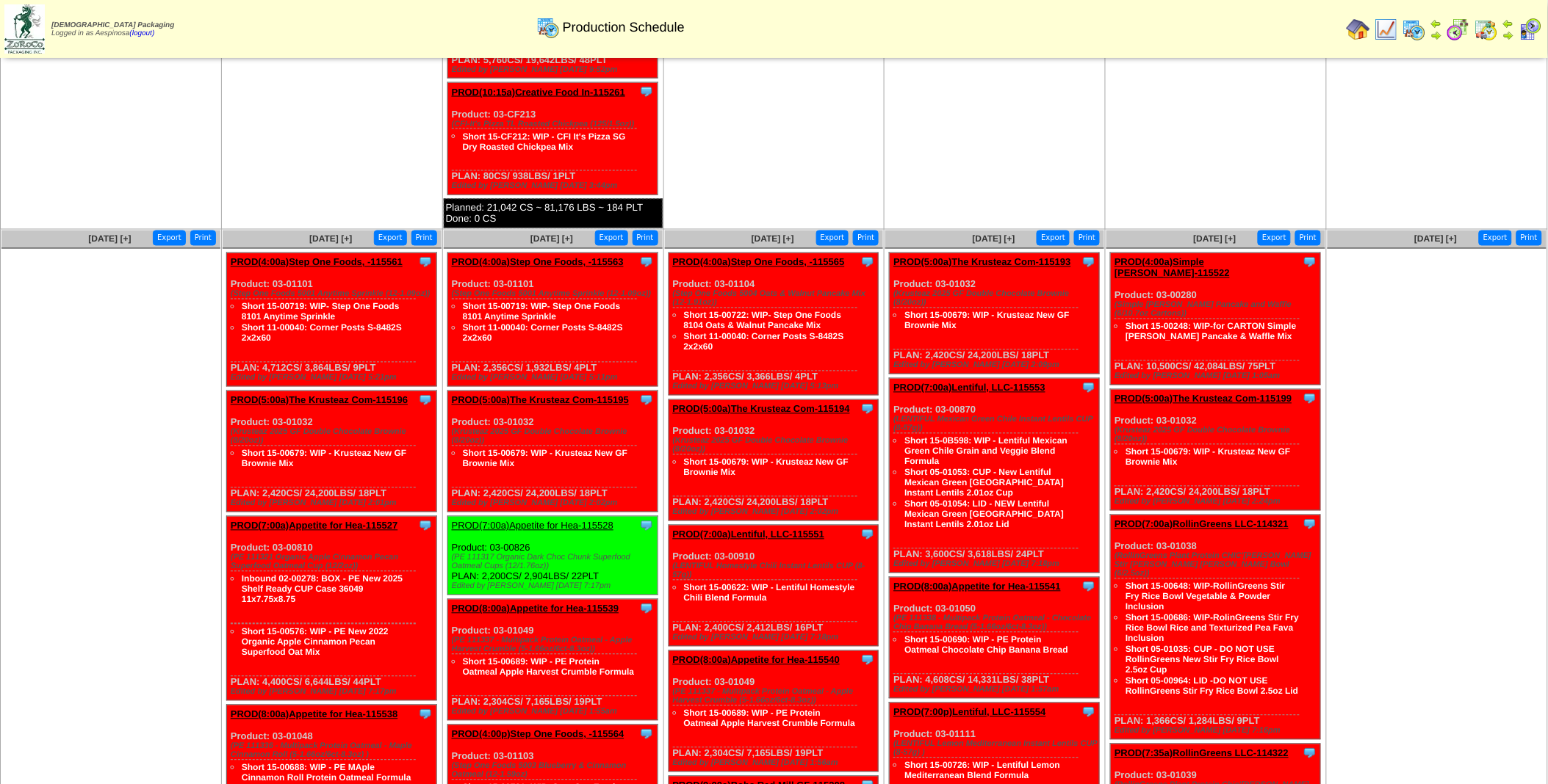
scroll to position [735, 0]
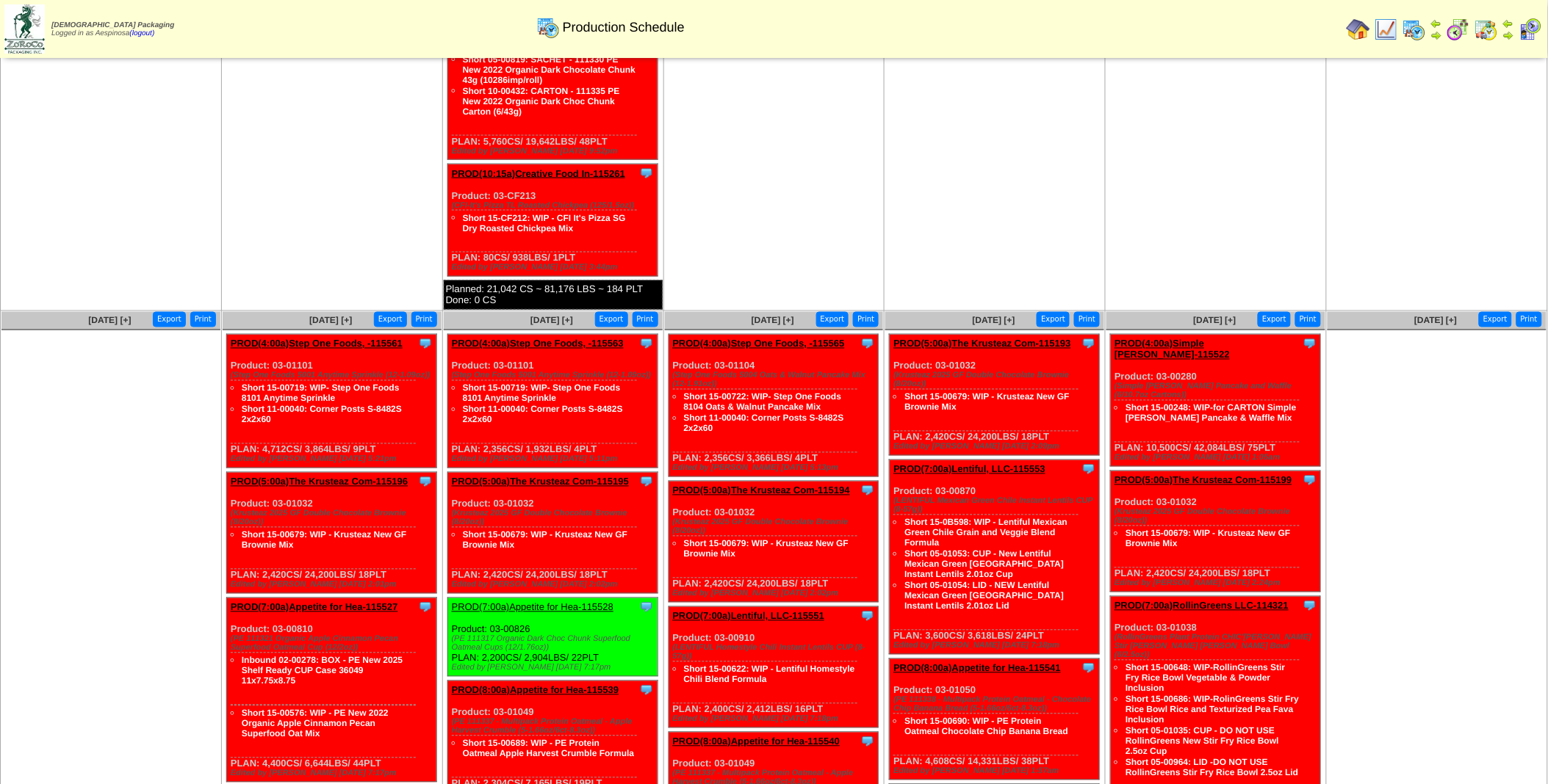
click at [1420, 30] on img at bounding box center [1414, 29] width 23 height 23
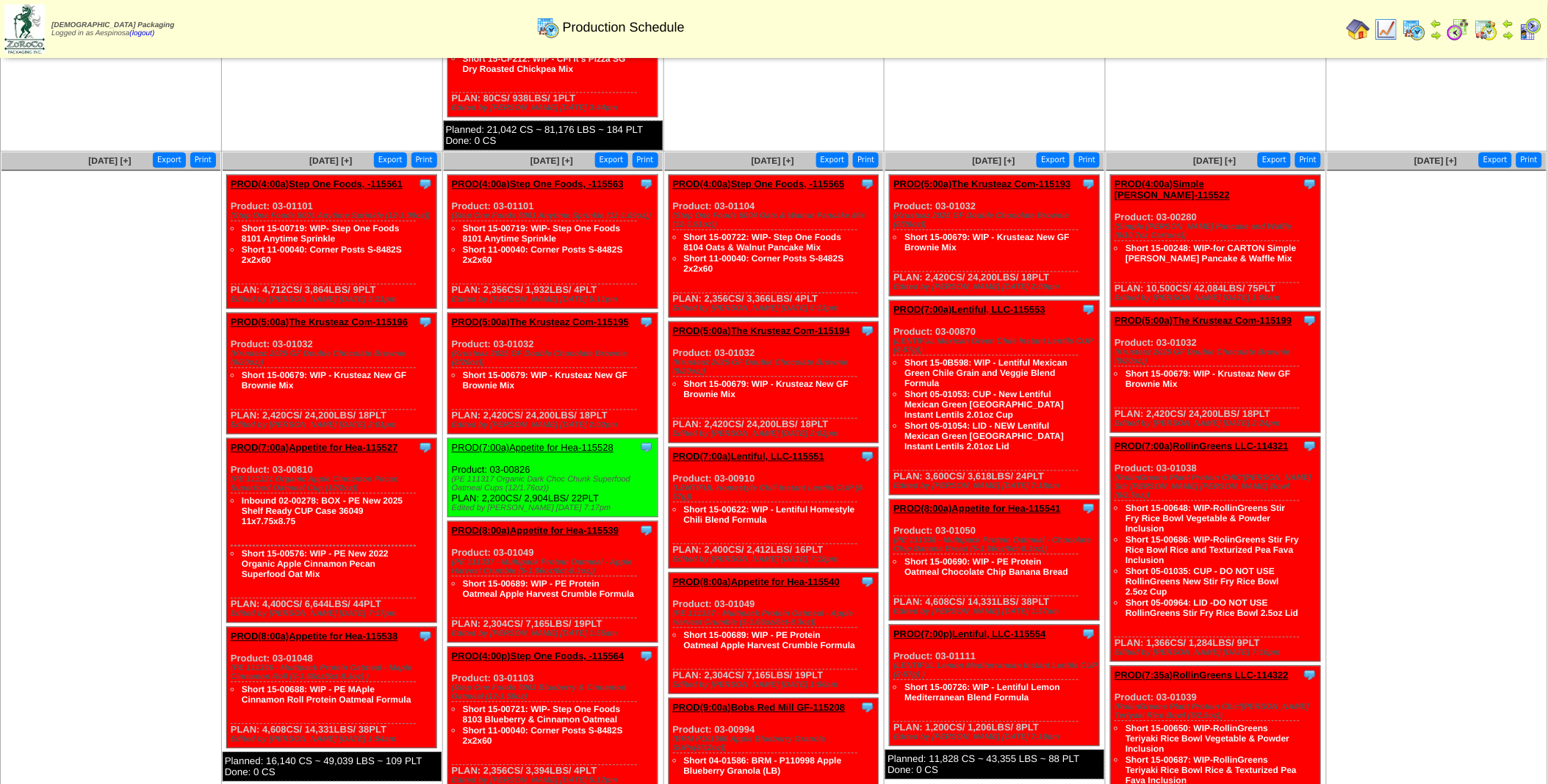
scroll to position [898, 0]
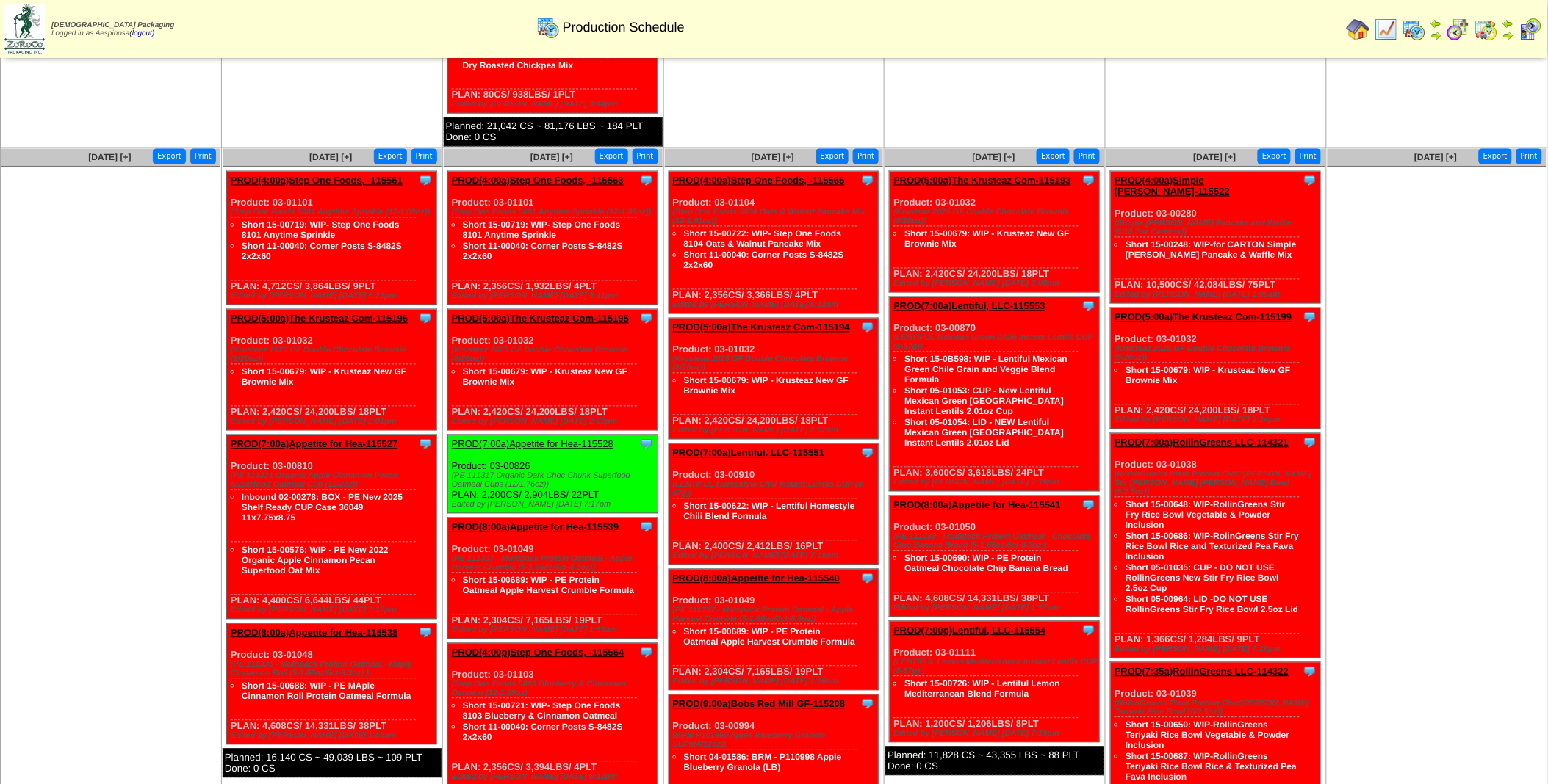
click at [1493, 30] on img at bounding box center [1486, 29] width 23 height 23
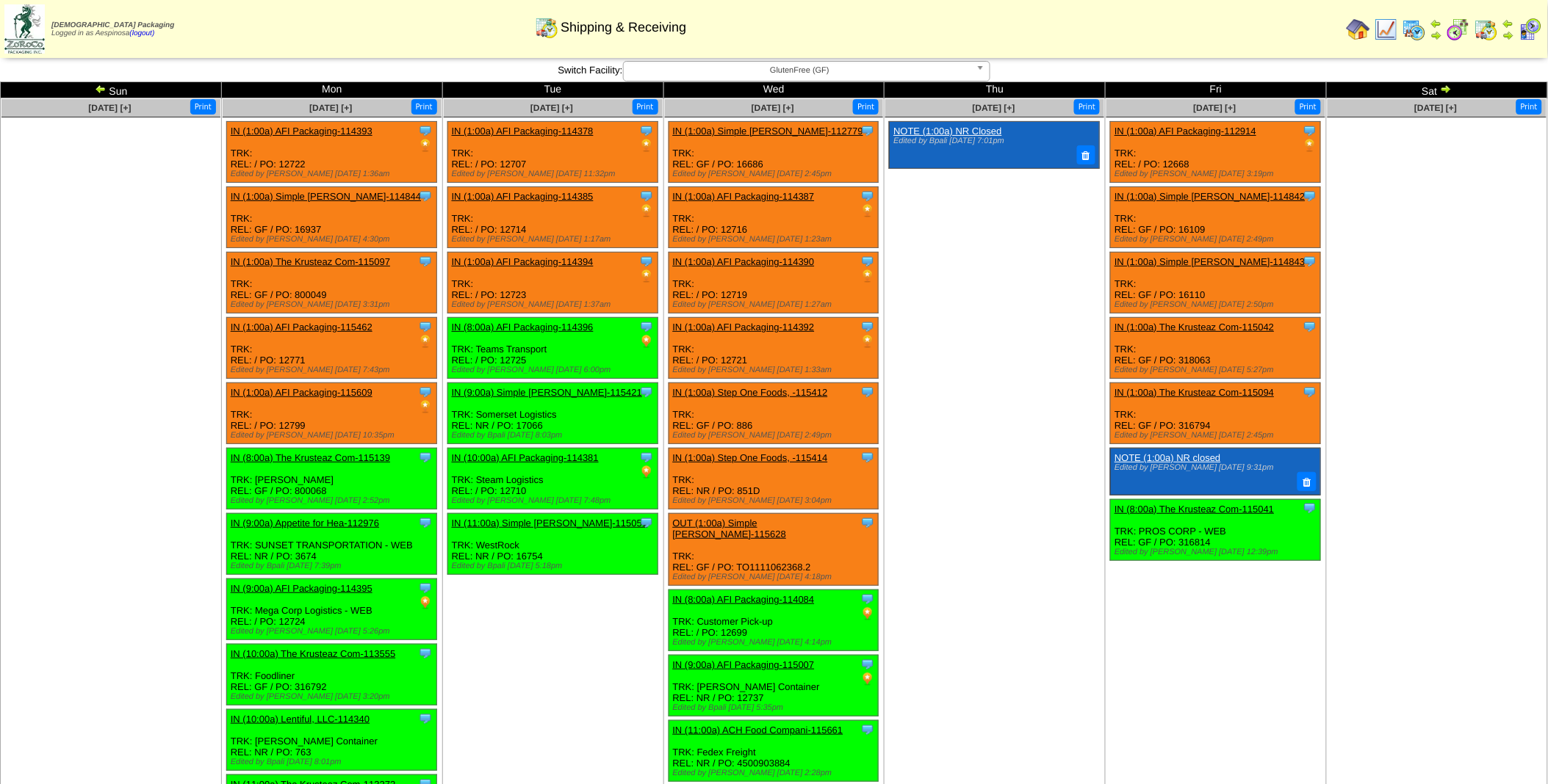
click at [99, 91] on img at bounding box center [101, 89] width 12 height 12
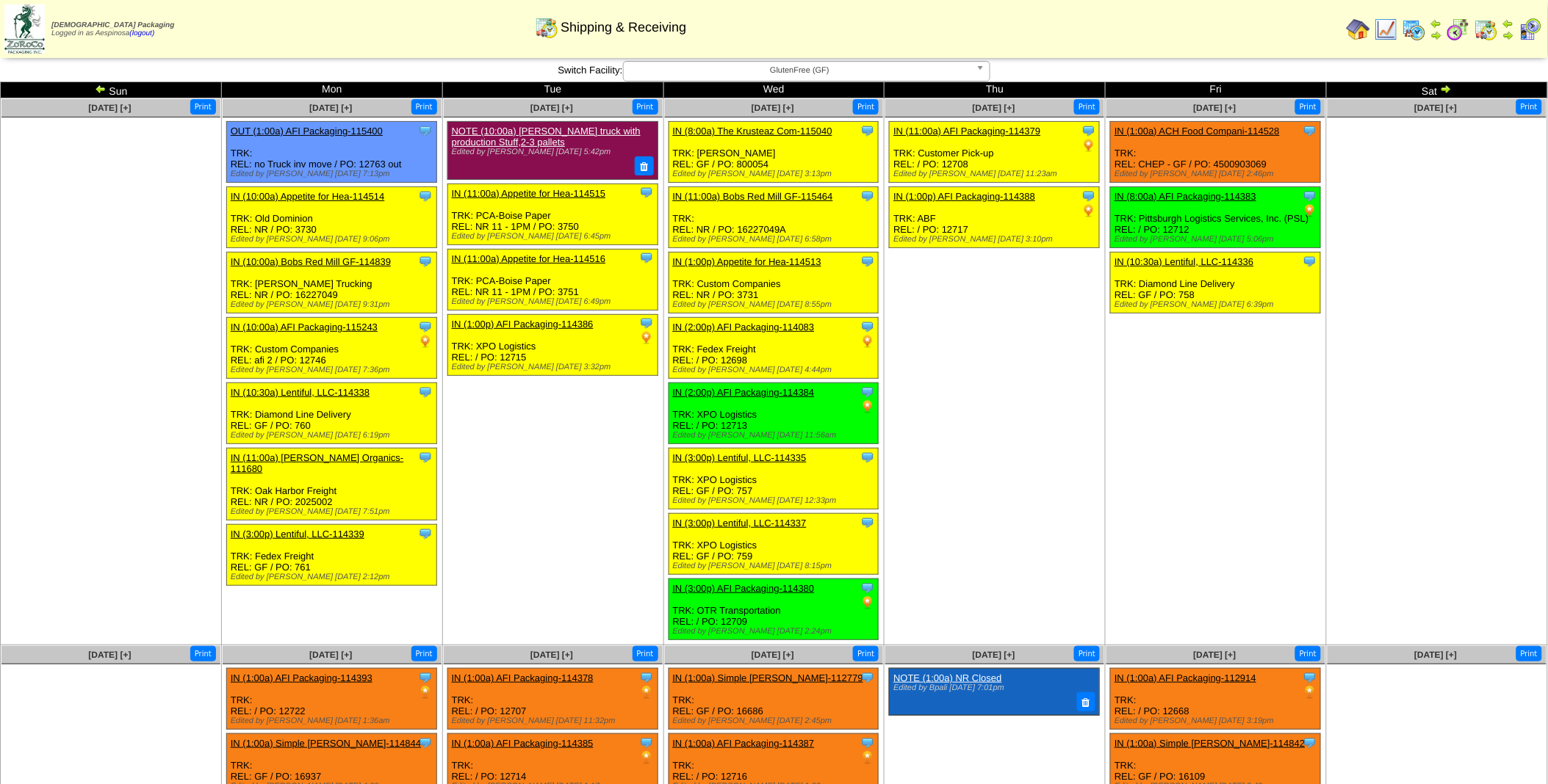
click at [1448, 85] on img at bounding box center [1445, 89] width 12 height 12
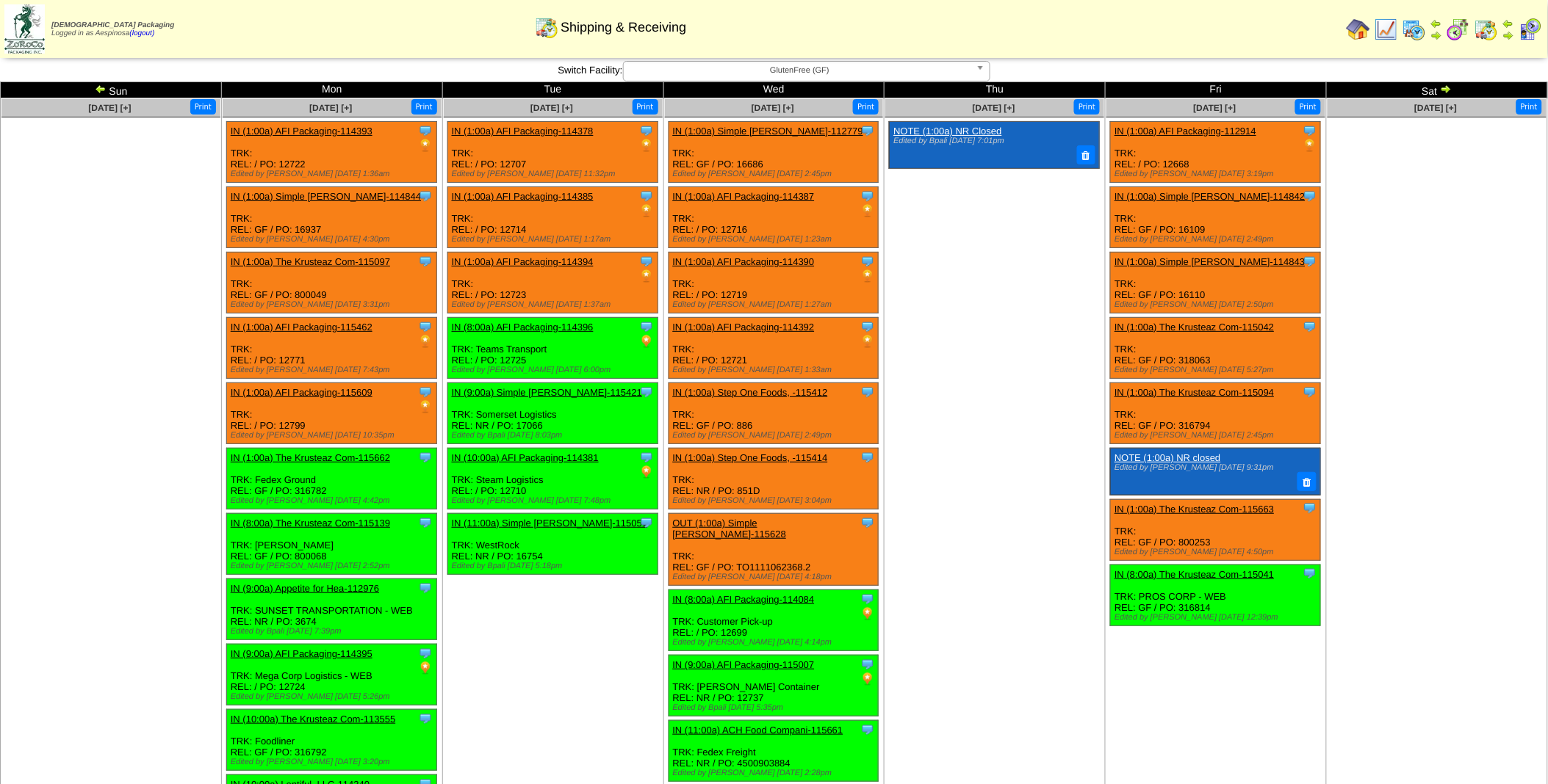
click at [98, 87] on img at bounding box center [101, 89] width 12 height 12
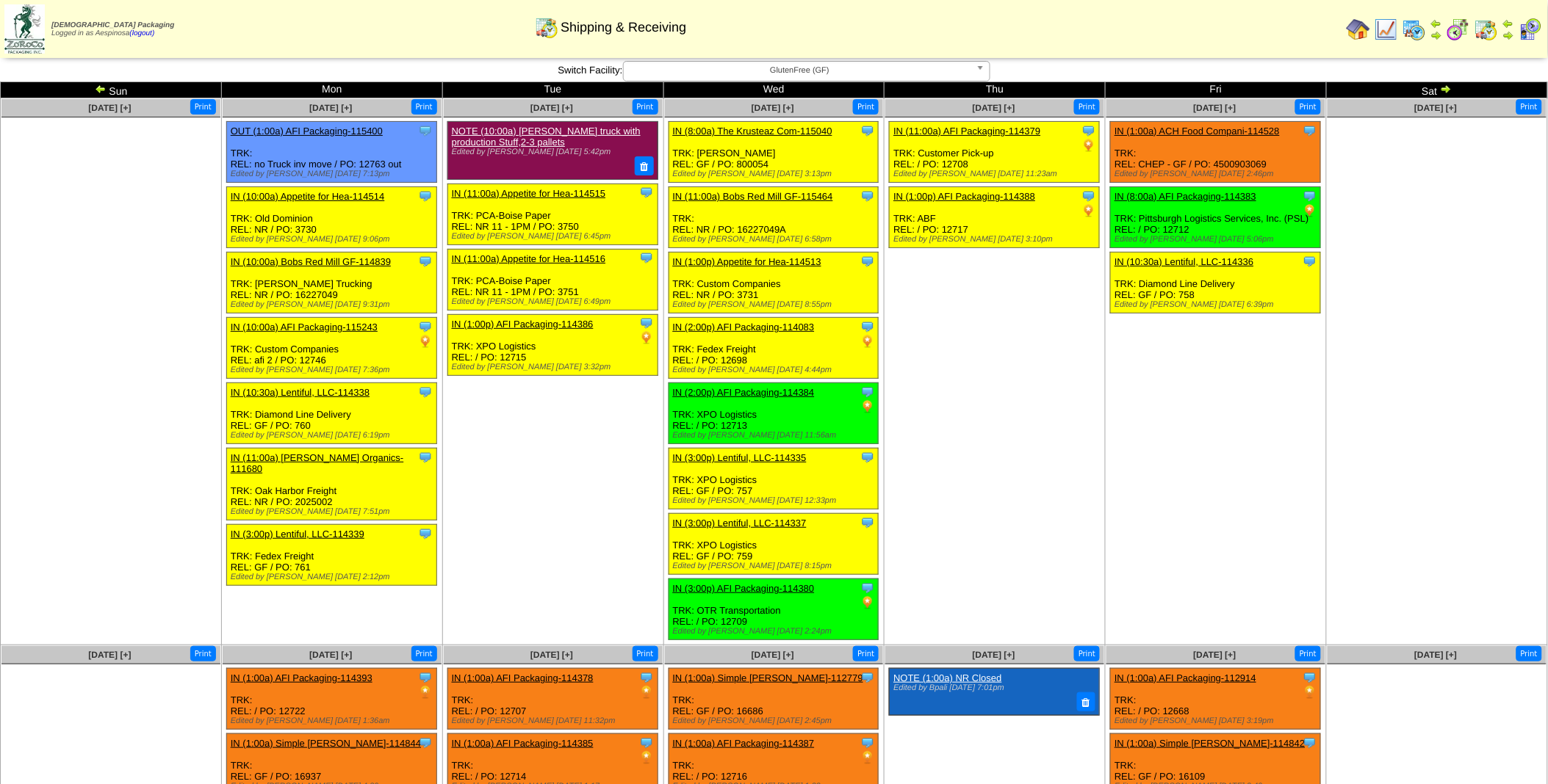
click at [1227, 195] on link "IN (8:00a) AFI Packaging-114383" at bounding box center [1185, 197] width 142 height 11
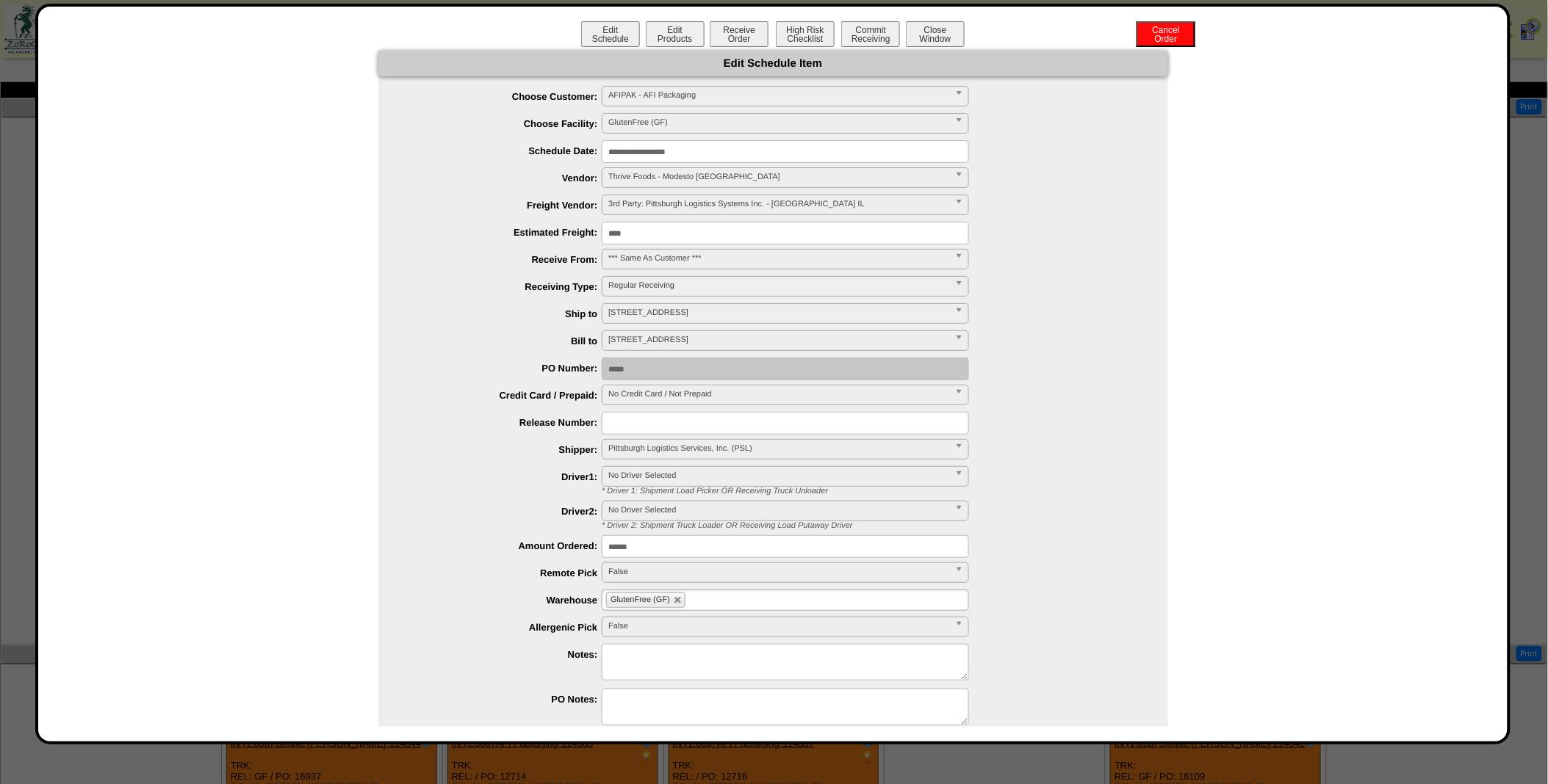
click at [685, 144] on input "**********" at bounding box center [785, 151] width 367 height 22
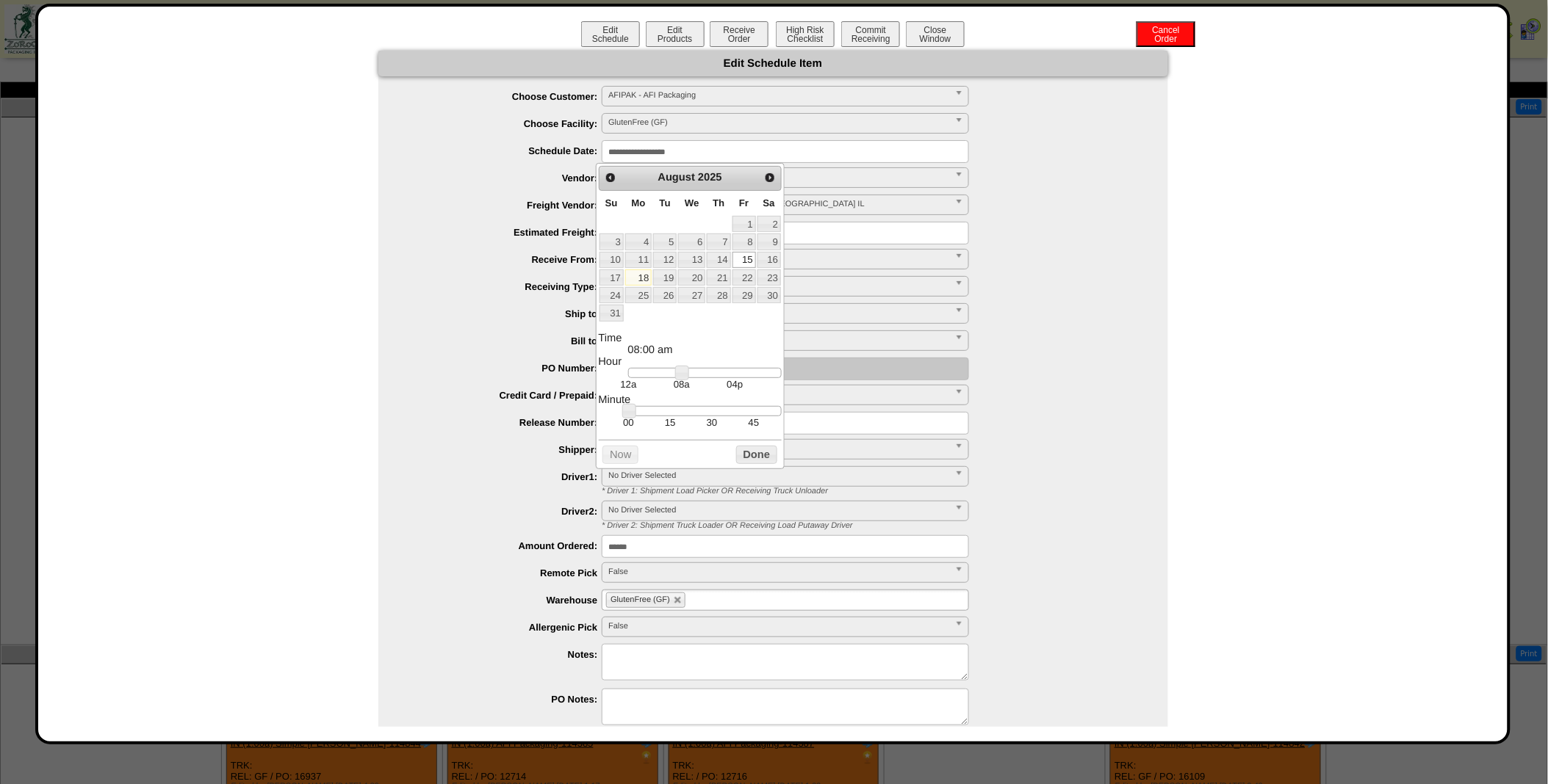
click at [640, 282] on link "18" at bounding box center [638, 277] width 26 height 16
type input "**********"
drag, startPoint x: 684, startPoint y: 377, endPoint x: 726, endPoint y: 382, distance: 42.3
click at [726, 380] on link at bounding box center [724, 373] width 15 height 15
click at [761, 464] on button "Done" at bounding box center [756, 455] width 41 height 19
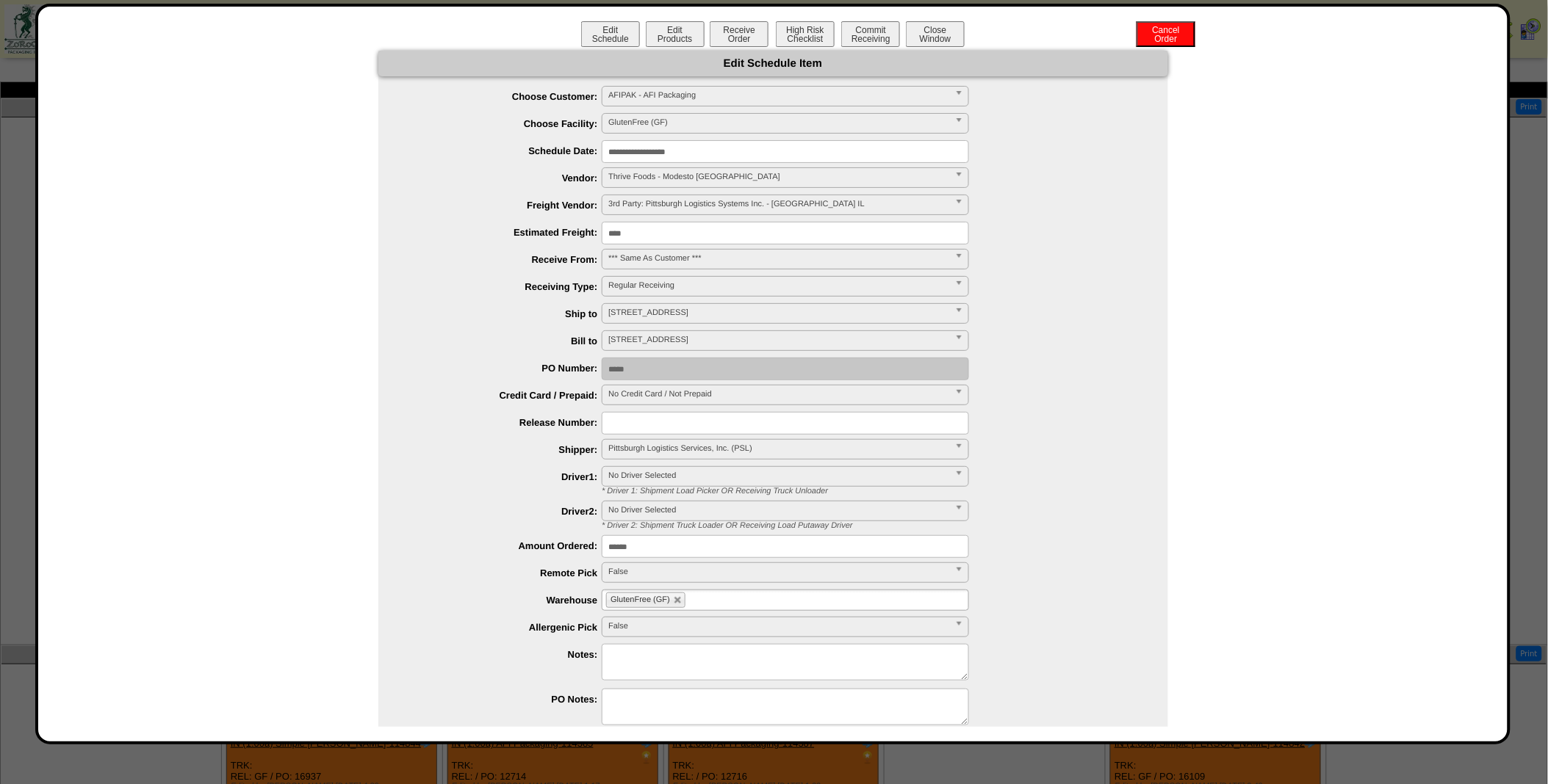
scroll to position [59, 0]
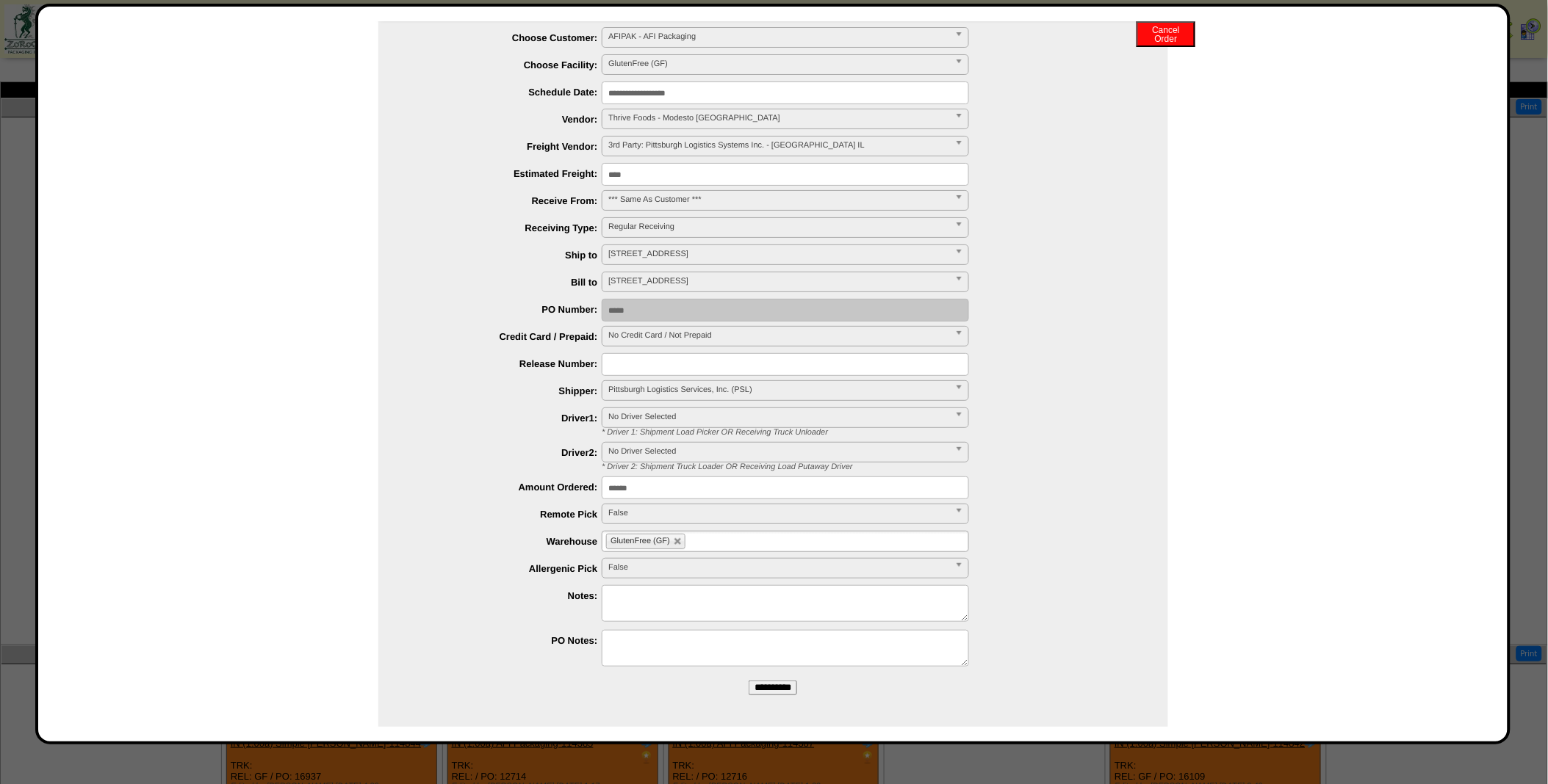
click at [767, 683] on input "**********" at bounding box center [773, 688] width 48 height 15
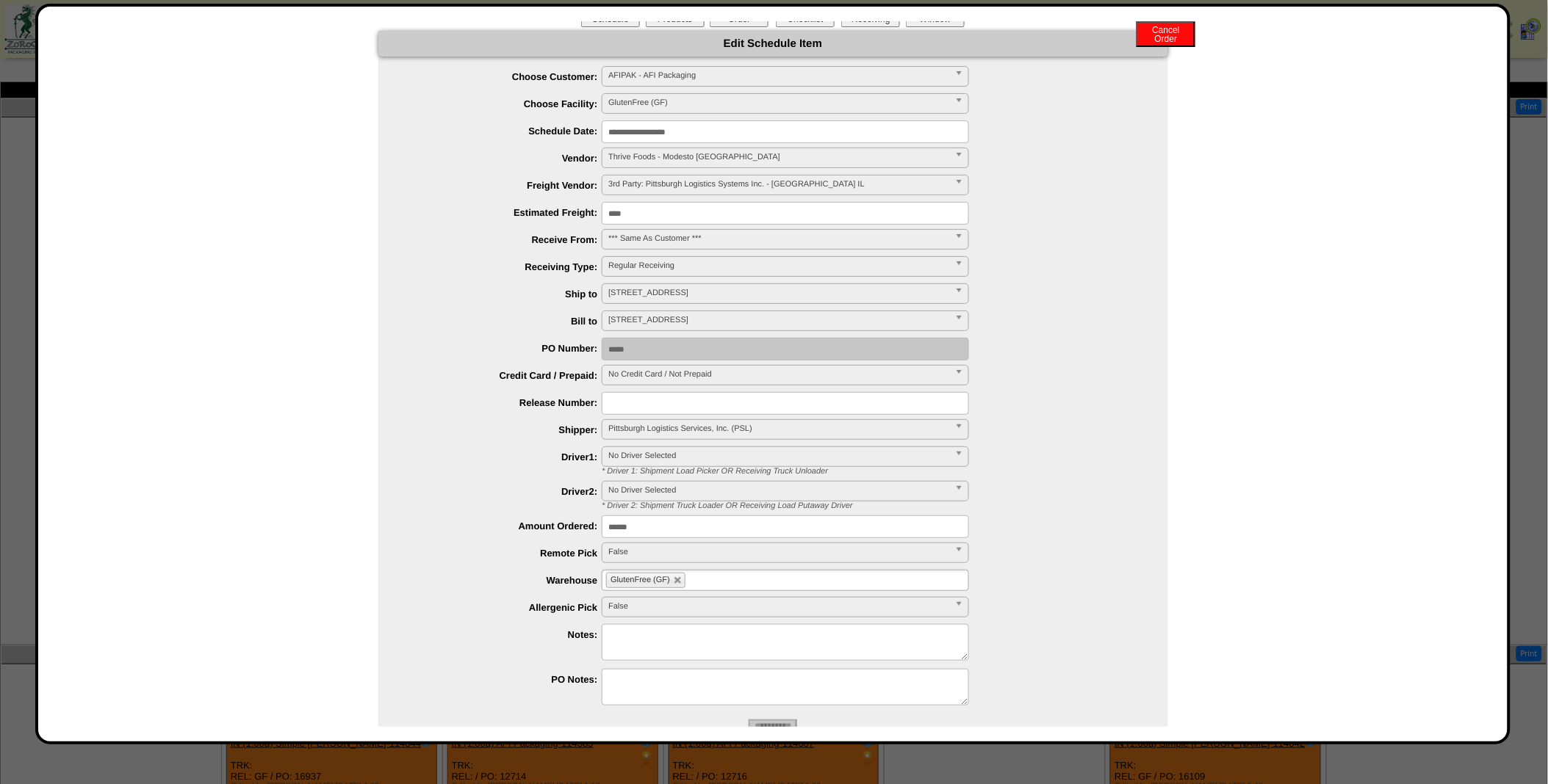
scroll to position [0, 0]
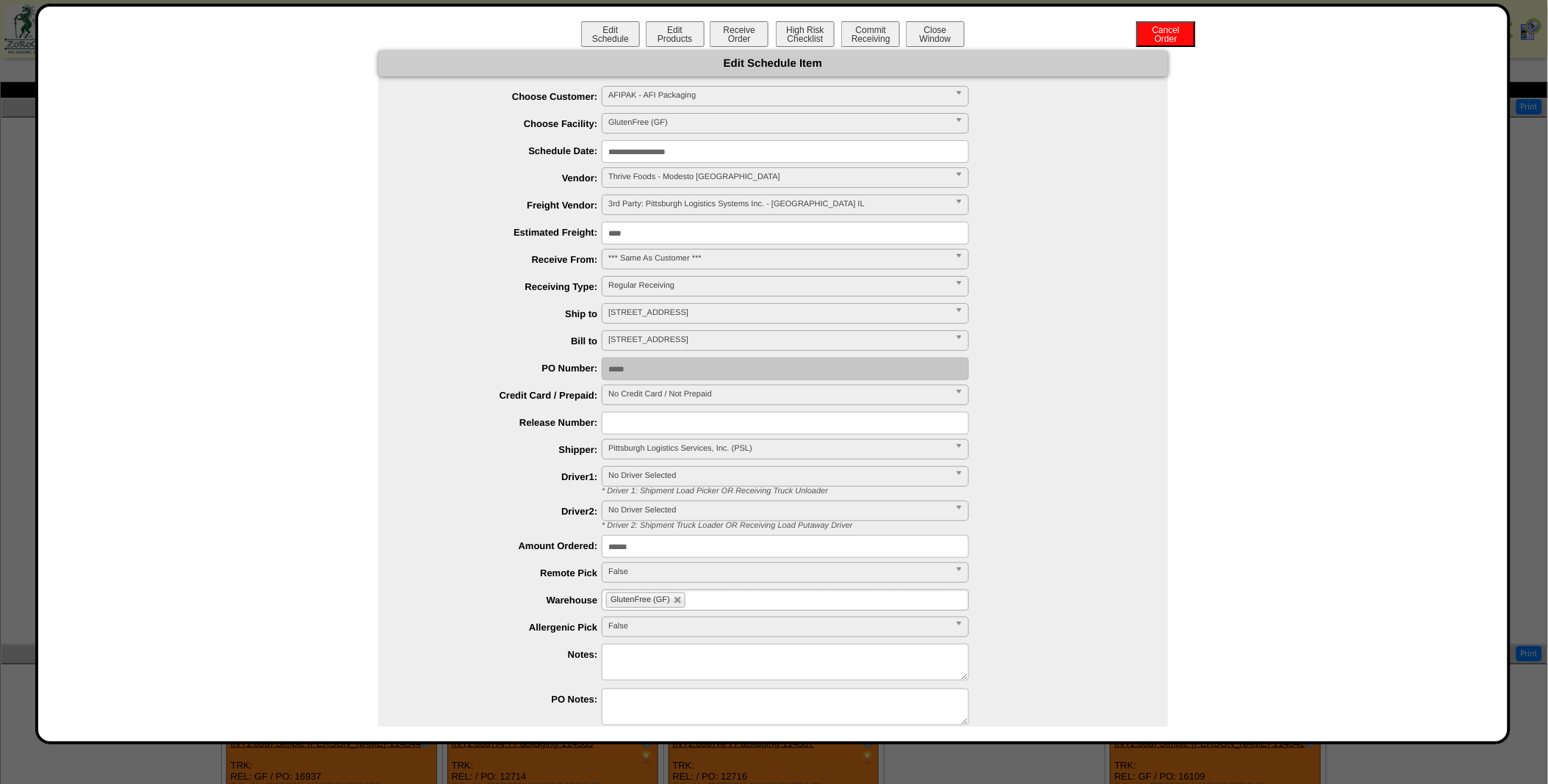
click at [938, 59] on div "Edit Schedule Item" at bounding box center [773, 63] width 790 height 26
click at [937, 31] on button "Close Window" at bounding box center [934, 34] width 59 height 26
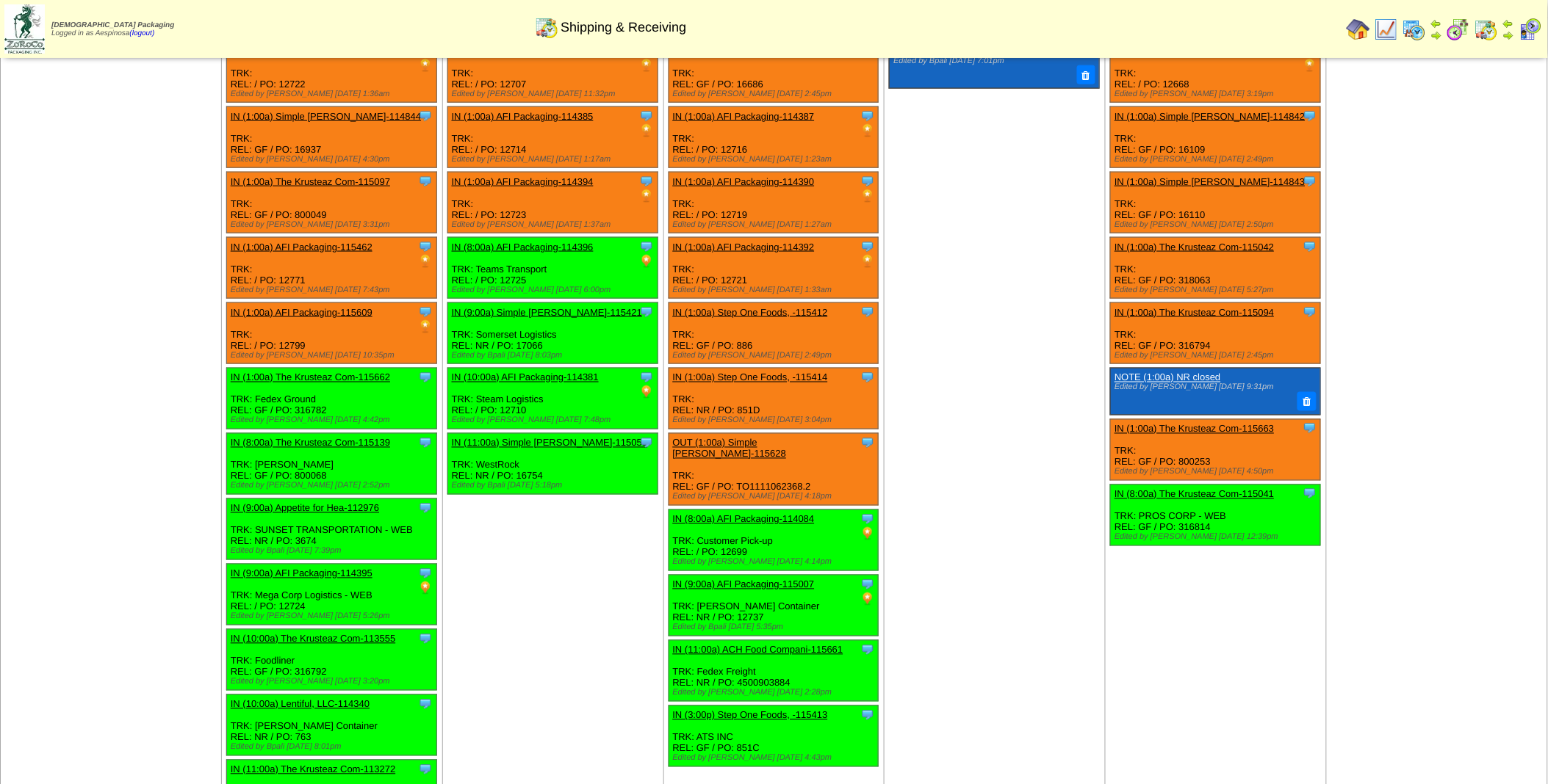
scroll to position [984, 0]
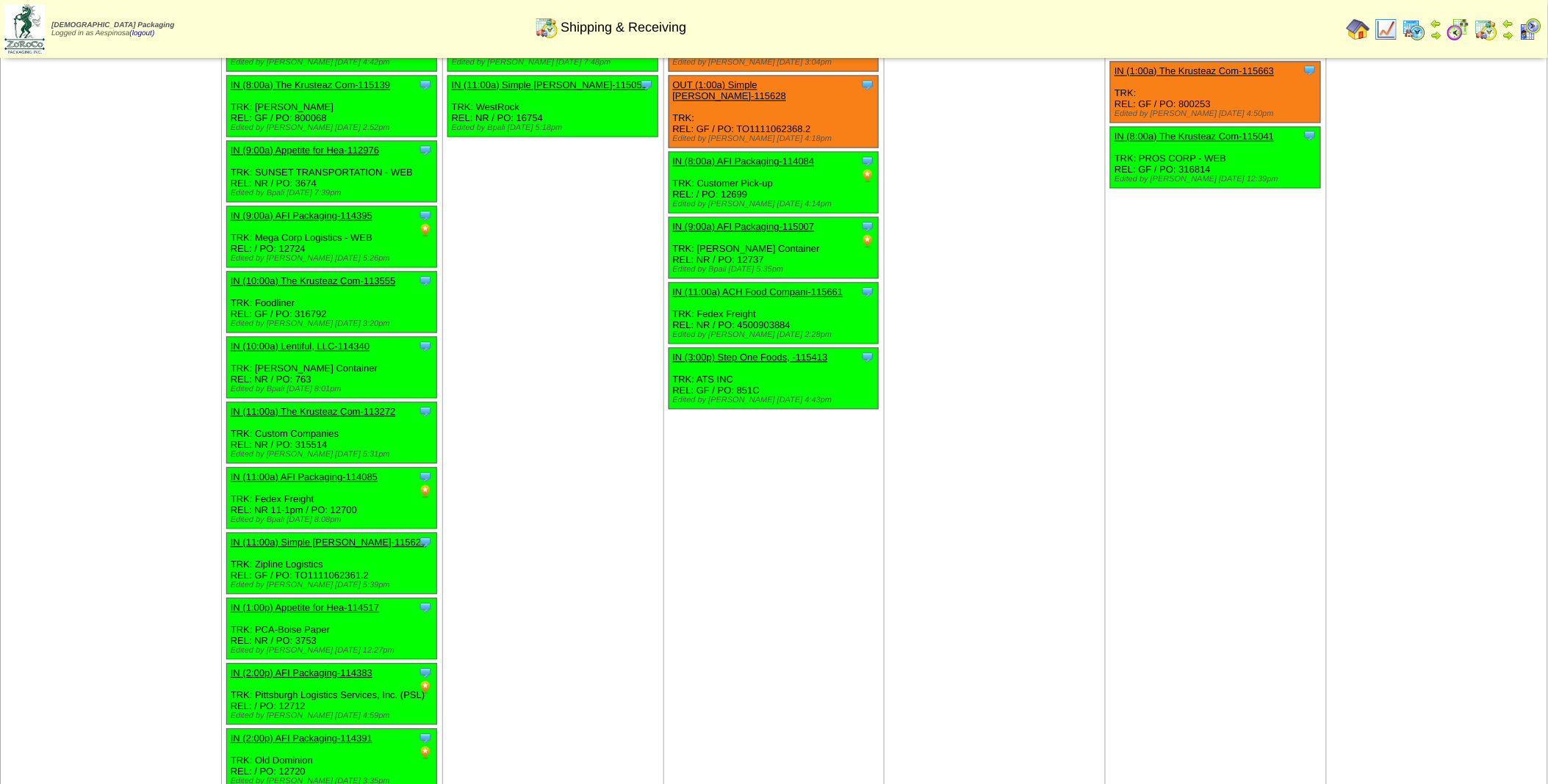
click at [490, 581] on td "Aug 19 [+] Print Clone Item IN (1:00a) AFI Packaging-114378 AFI Packaging Sched…" at bounding box center [552, 228] width 221 height 1135
click at [536, 640] on td "Aug 19 [+] Print Clone Item IN (1:00a) AFI Packaging-114378 AFI Packaging Sched…" at bounding box center [552, 228] width 221 height 1135
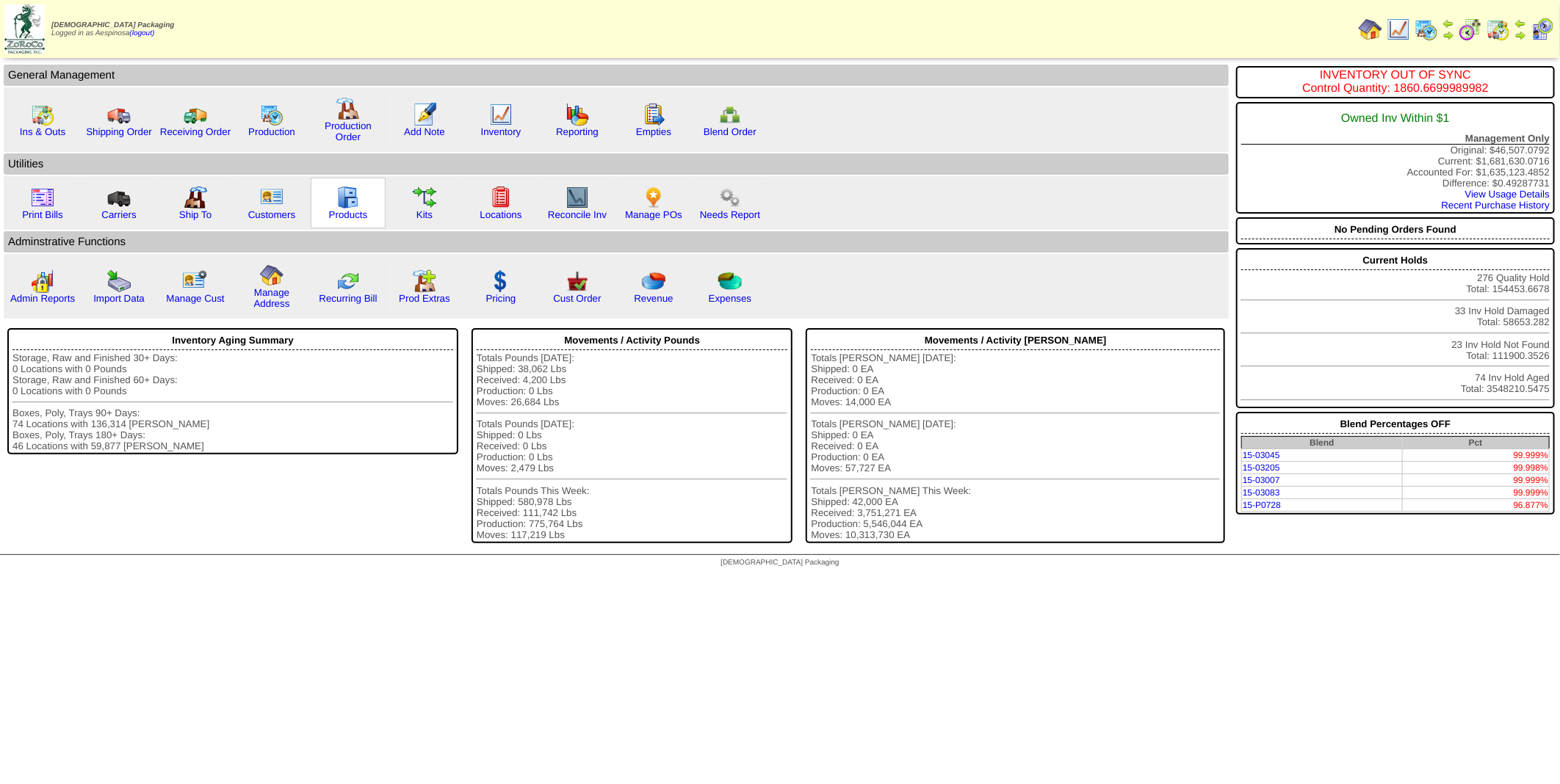
click at [341, 199] on img at bounding box center [348, 197] width 23 height 23
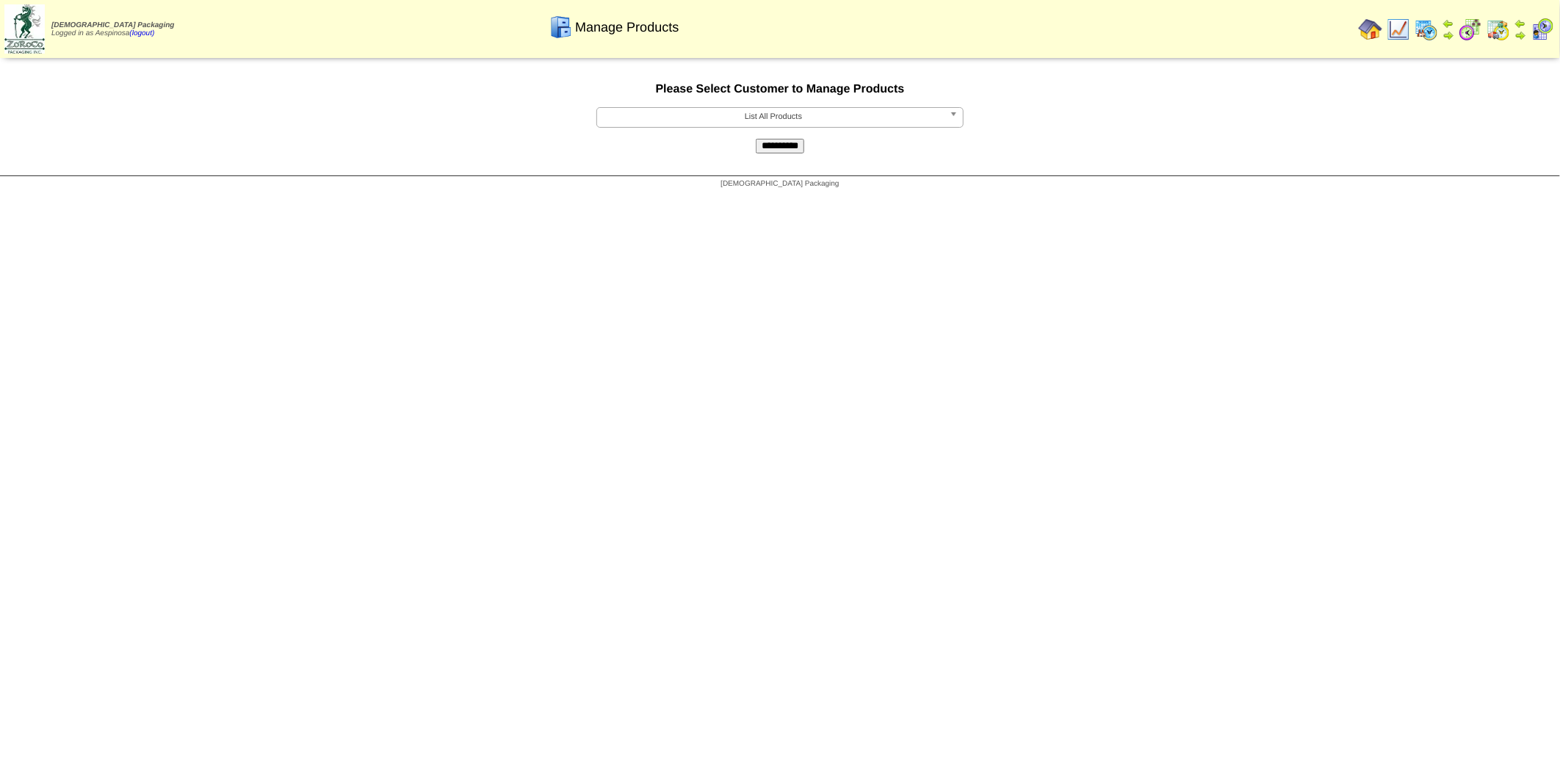
click at [950, 113] on b at bounding box center [957, 117] width 13 height 19
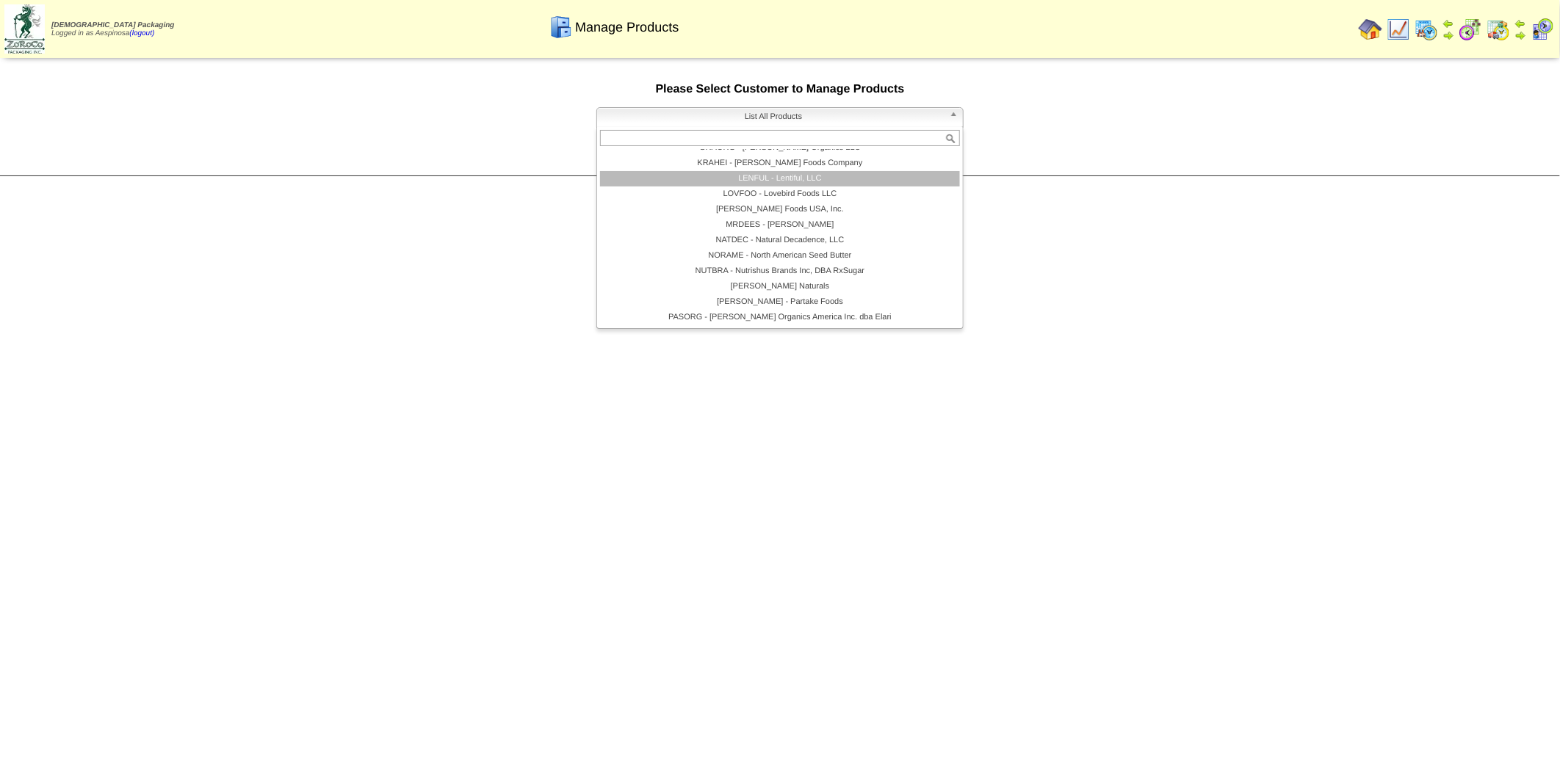
scroll to position [154, 0]
click at [950, 118] on b at bounding box center [957, 117] width 13 height 19
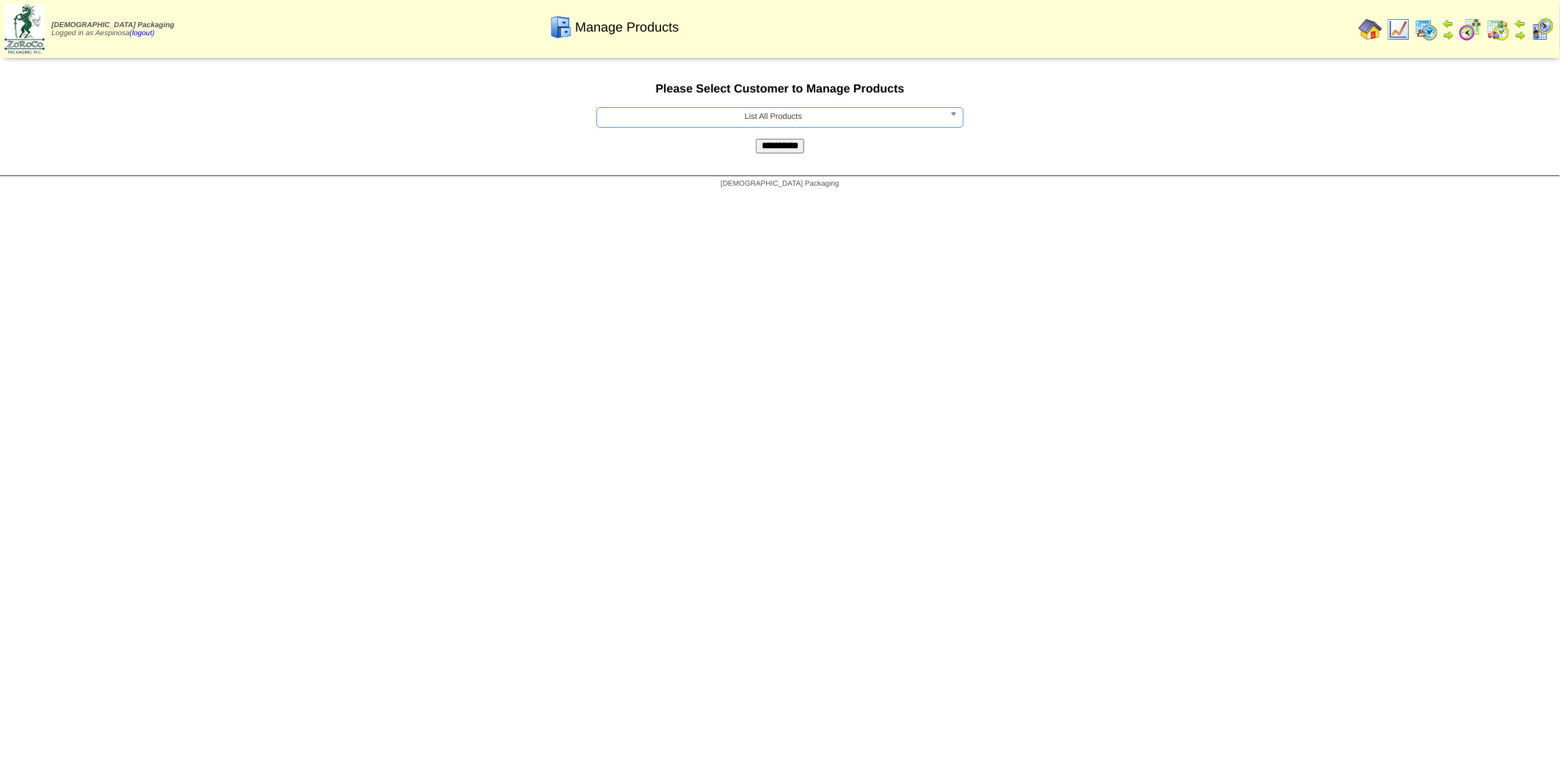
click at [955, 116] on b at bounding box center [957, 117] width 13 height 19
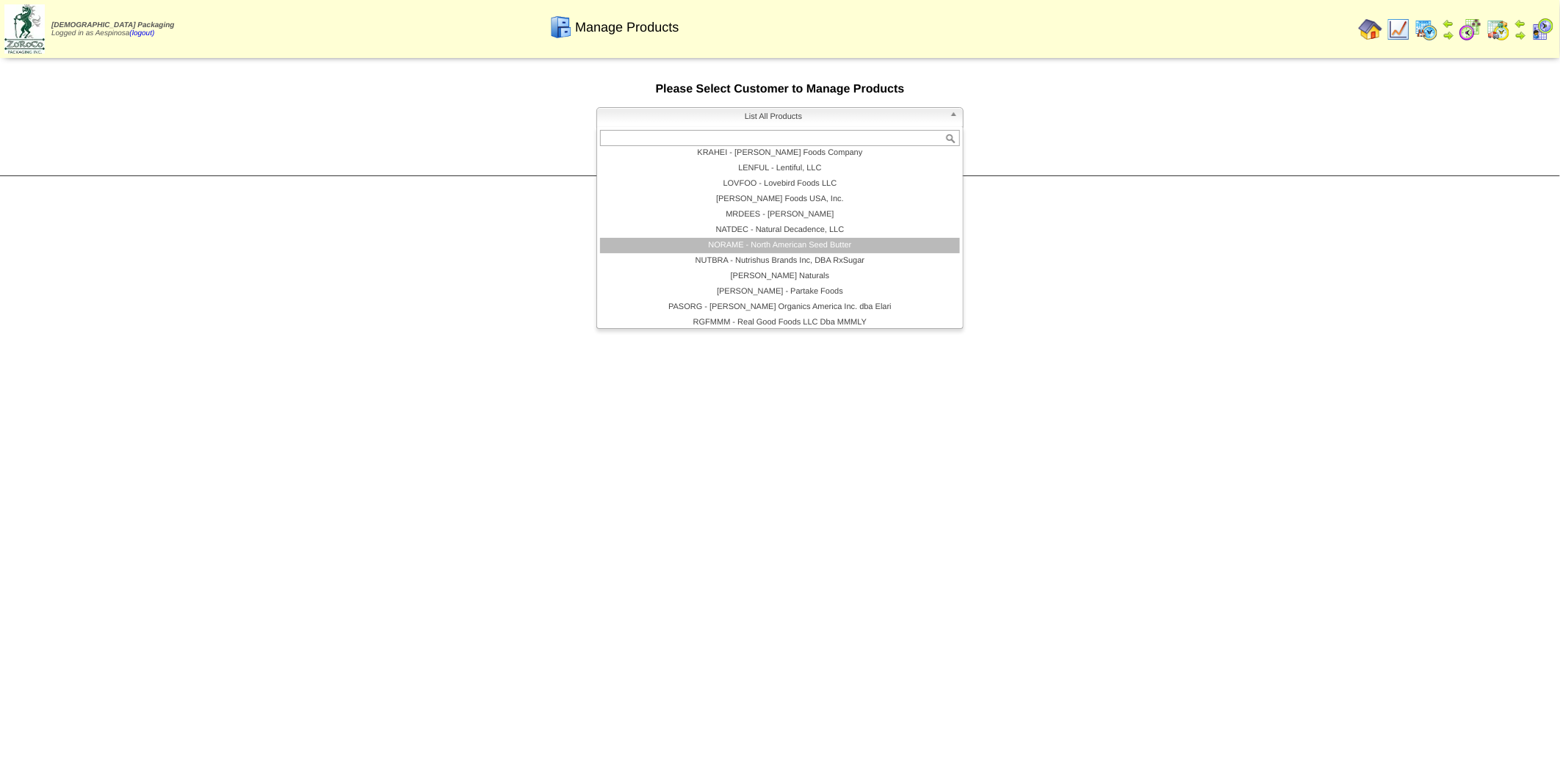
scroll to position [91, 0]
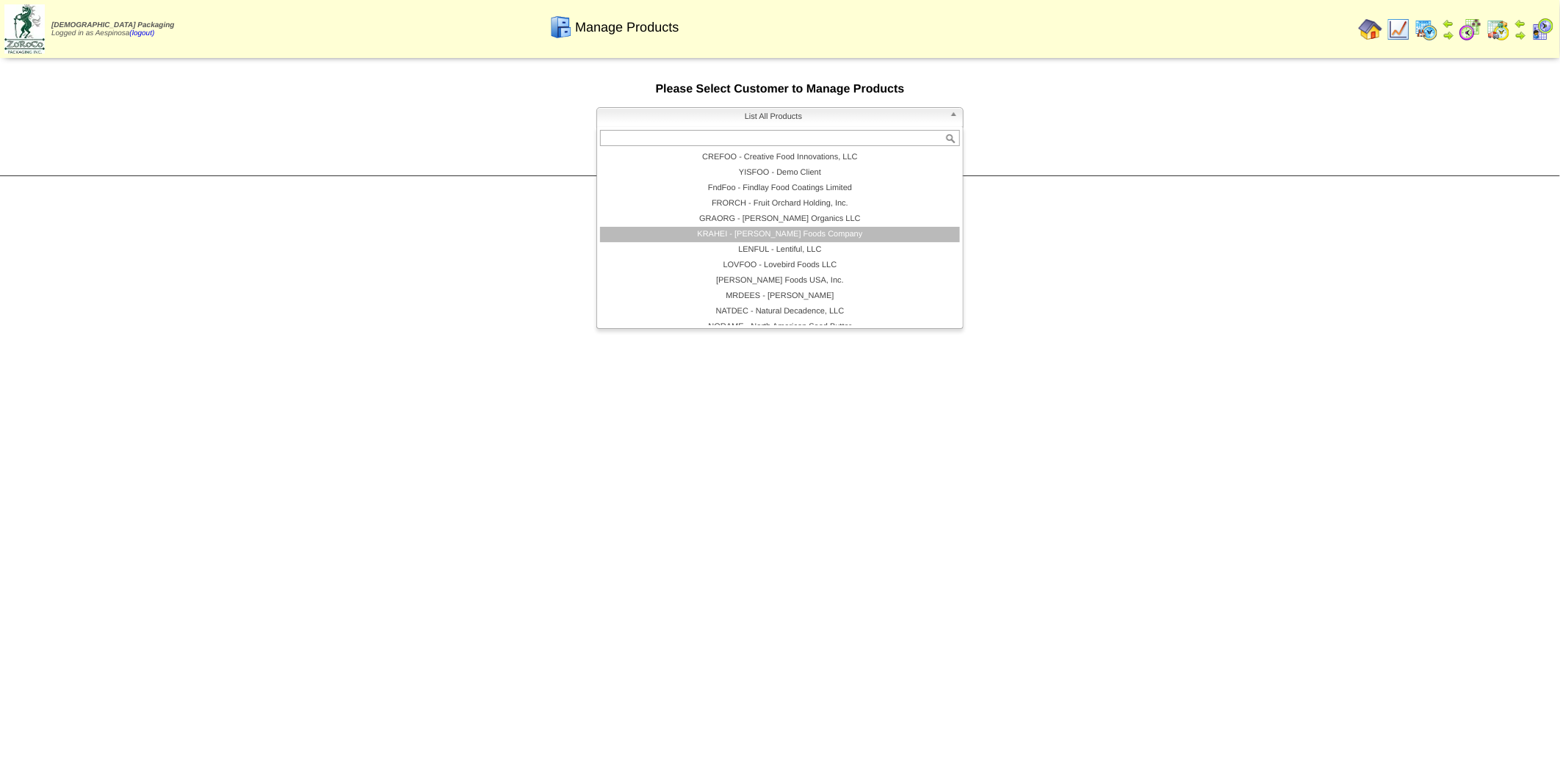
type input "*"
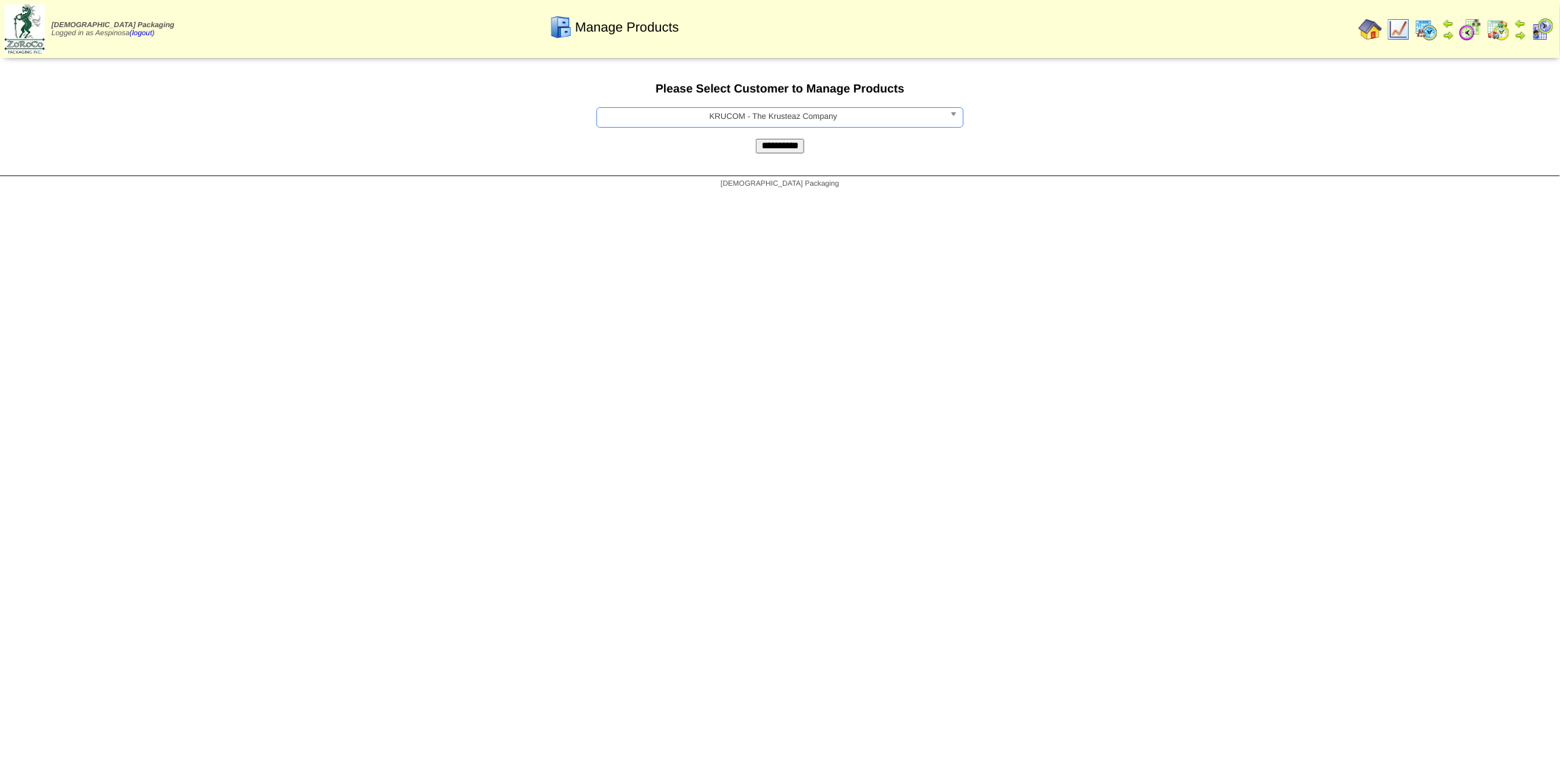
click at [768, 150] on input "**********" at bounding box center [780, 146] width 48 height 15
